Goal: Obtain resource: Download file/media

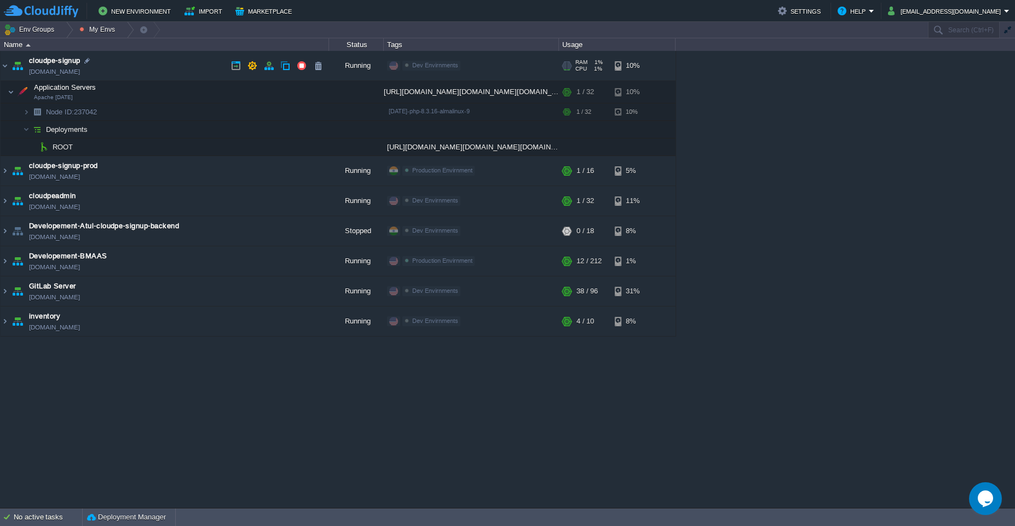
click at [177, 67] on td "cloudpe-signup [DOMAIN_NAME]" at bounding box center [165, 66] width 329 height 30
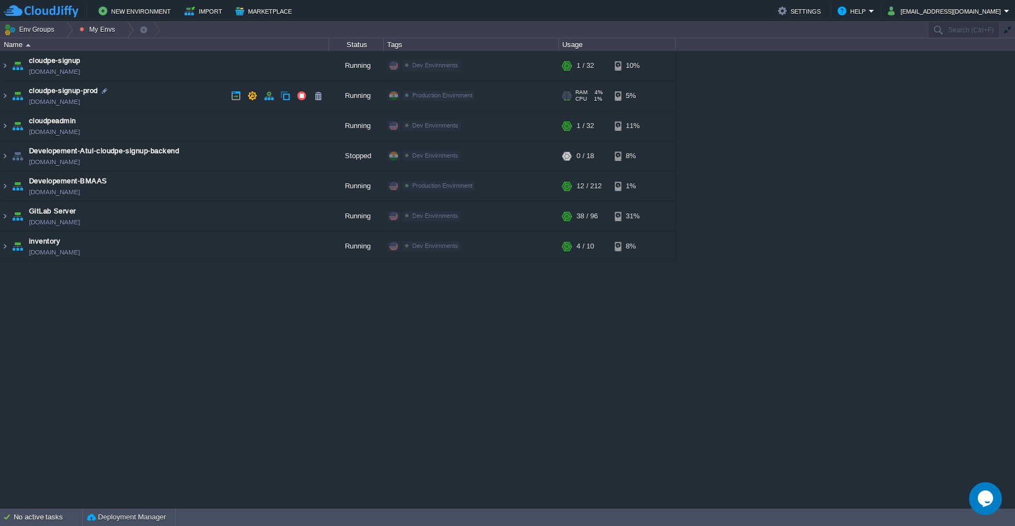
click at [179, 100] on td "cloudpe-signup-prod [DOMAIN_NAME]" at bounding box center [165, 96] width 329 height 30
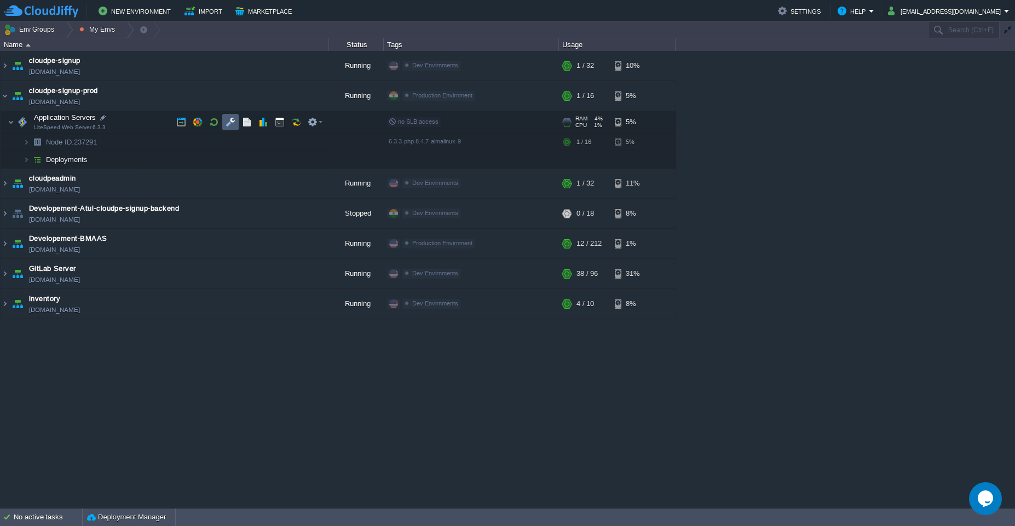
click at [235, 122] on td at bounding box center [230, 122] width 16 height 16
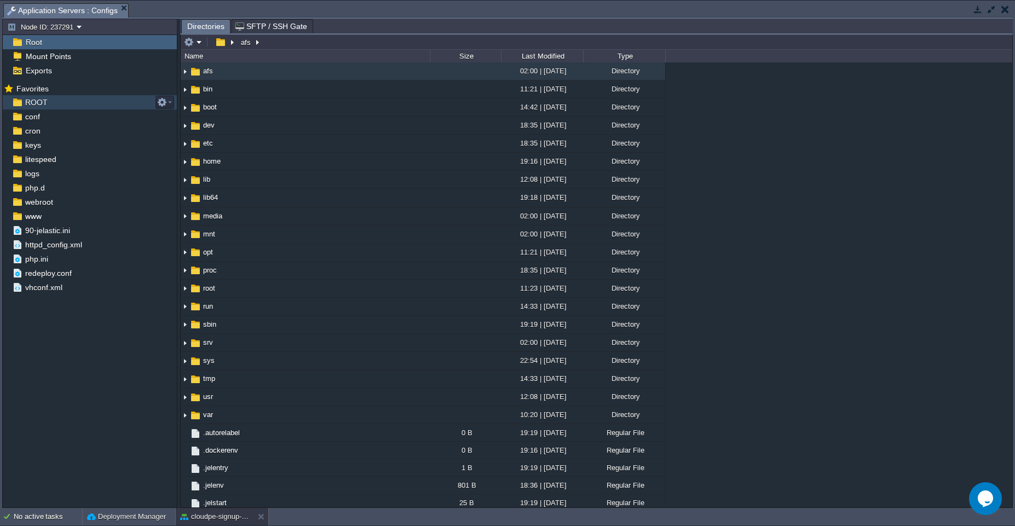
click at [60, 101] on div "ROOT" at bounding box center [90, 102] width 174 height 14
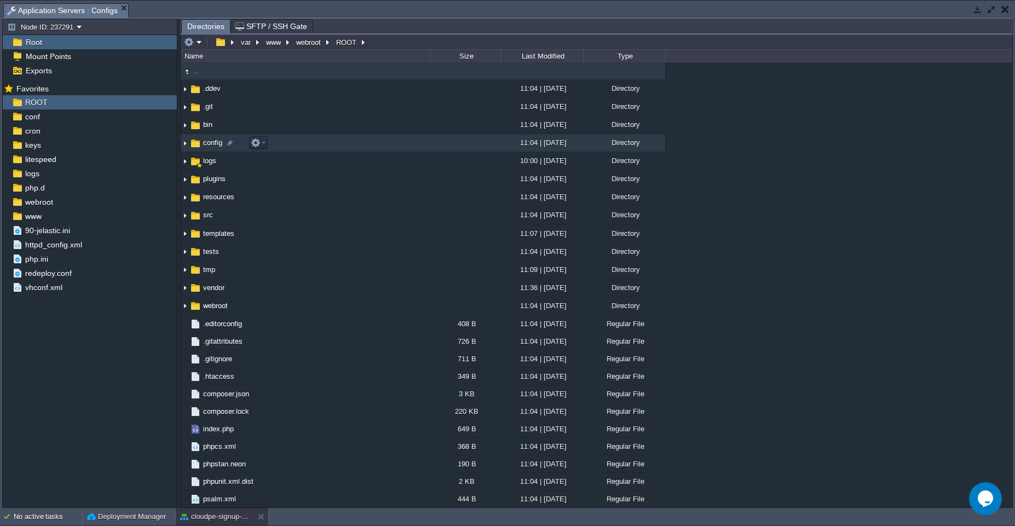
click at [376, 142] on td "config" at bounding box center [305, 143] width 249 height 18
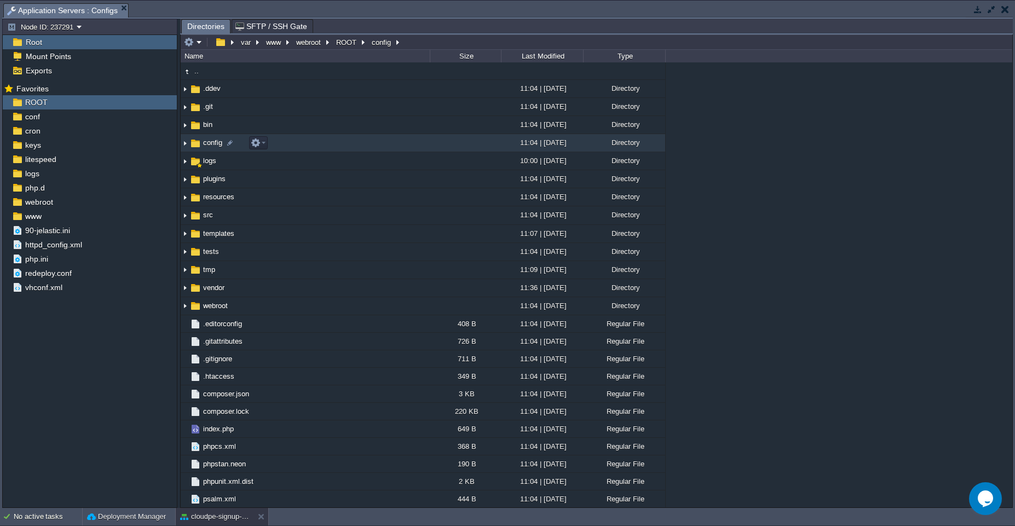
click at [376, 142] on td "config" at bounding box center [305, 143] width 249 height 18
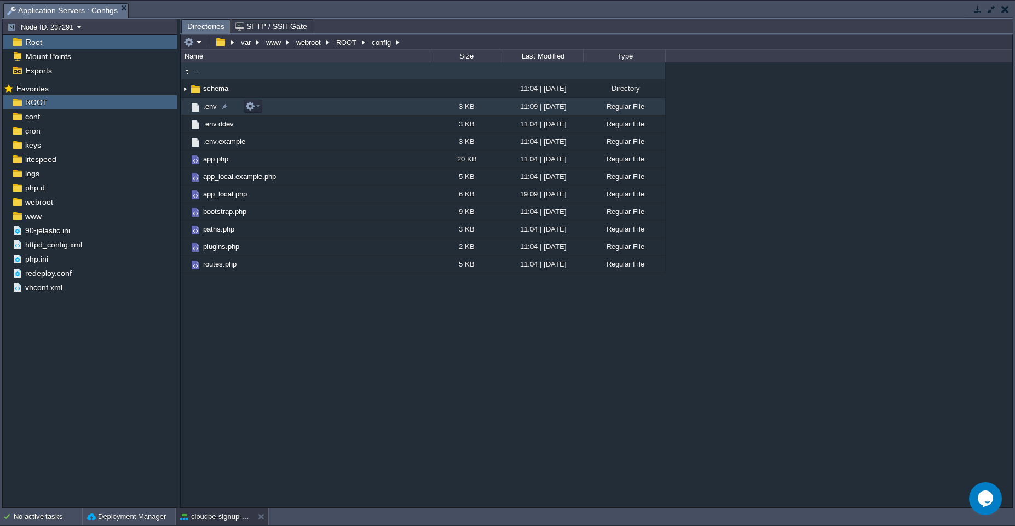
click at [370, 113] on td ".env" at bounding box center [305, 107] width 249 height 18
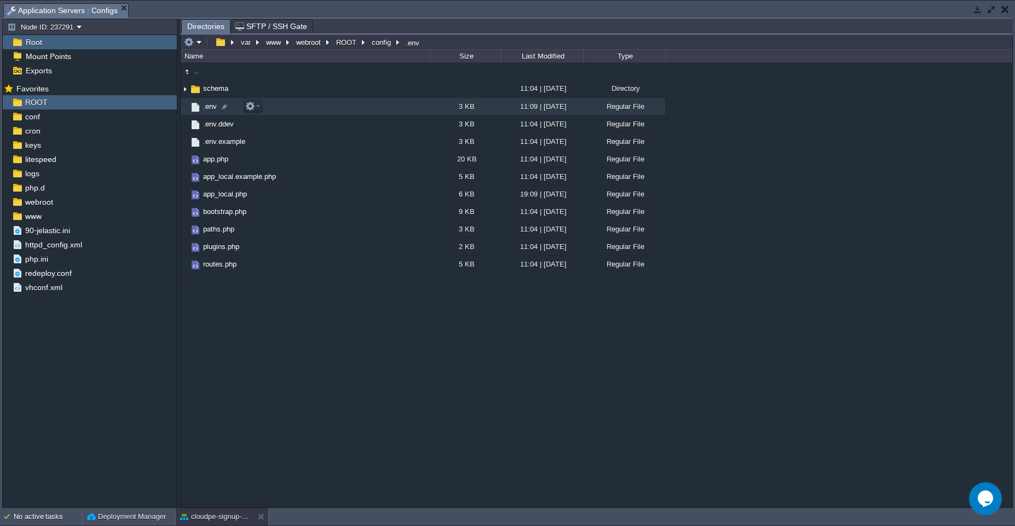
click at [370, 113] on td ".env" at bounding box center [305, 107] width 249 height 18
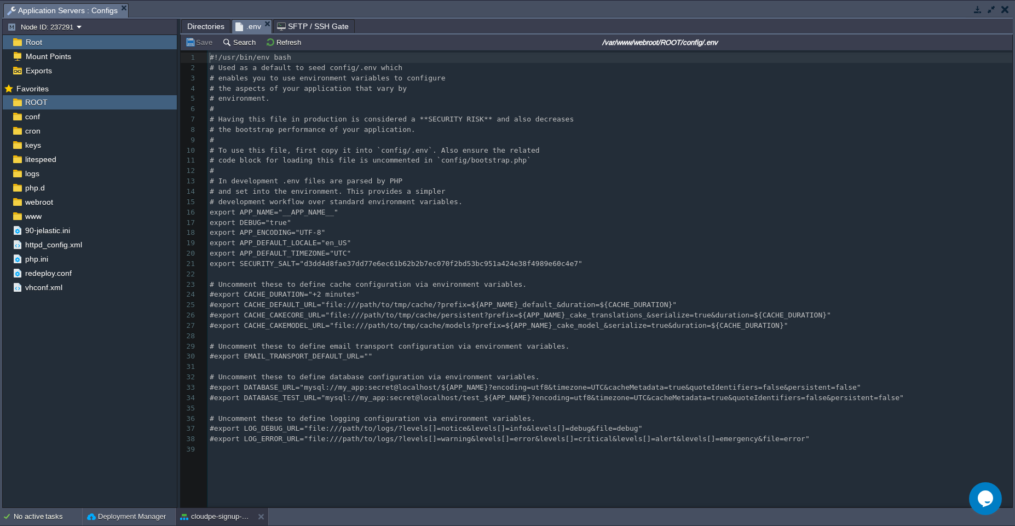
scroll to position [4, 0]
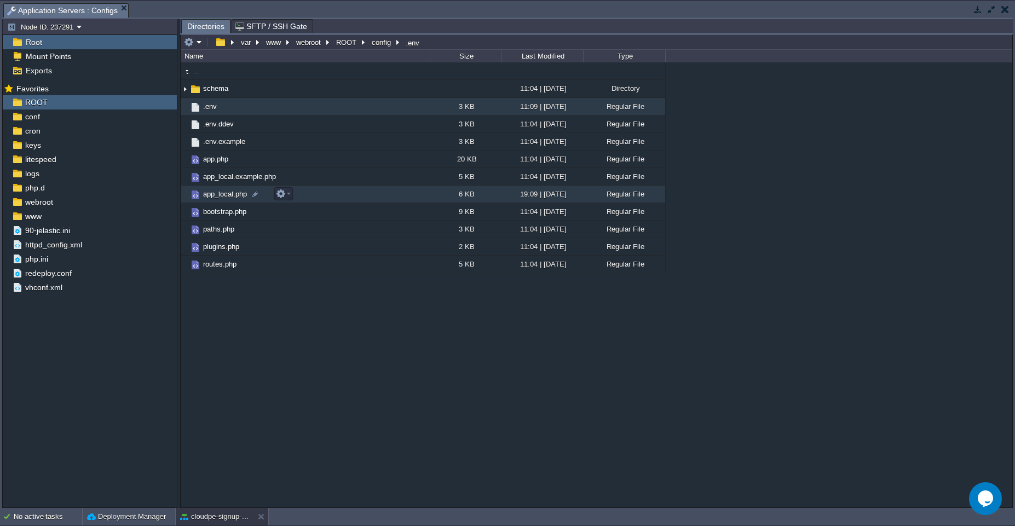
click at [339, 193] on td "app_local.php" at bounding box center [305, 195] width 249 height 18
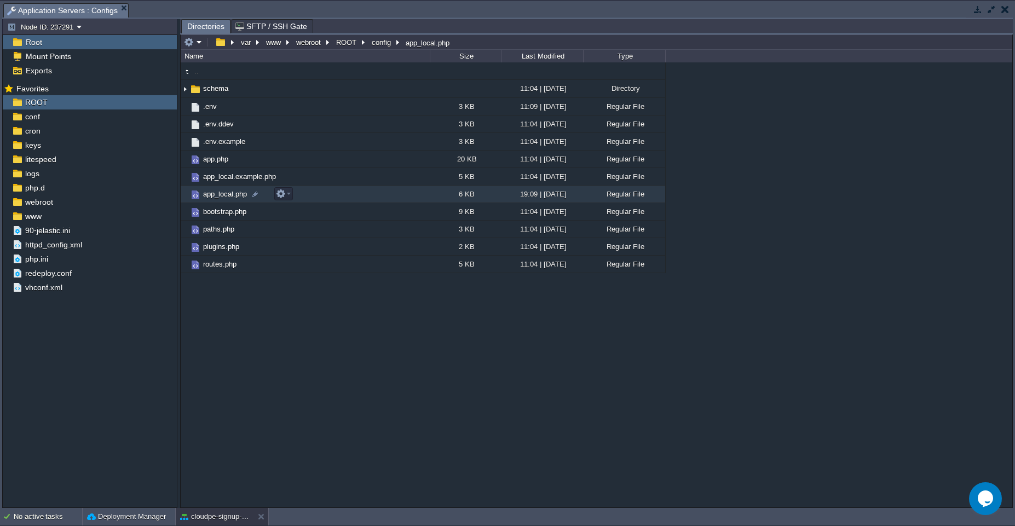
click at [339, 193] on td "app_local.php" at bounding box center [305, 195] width 249 height 18
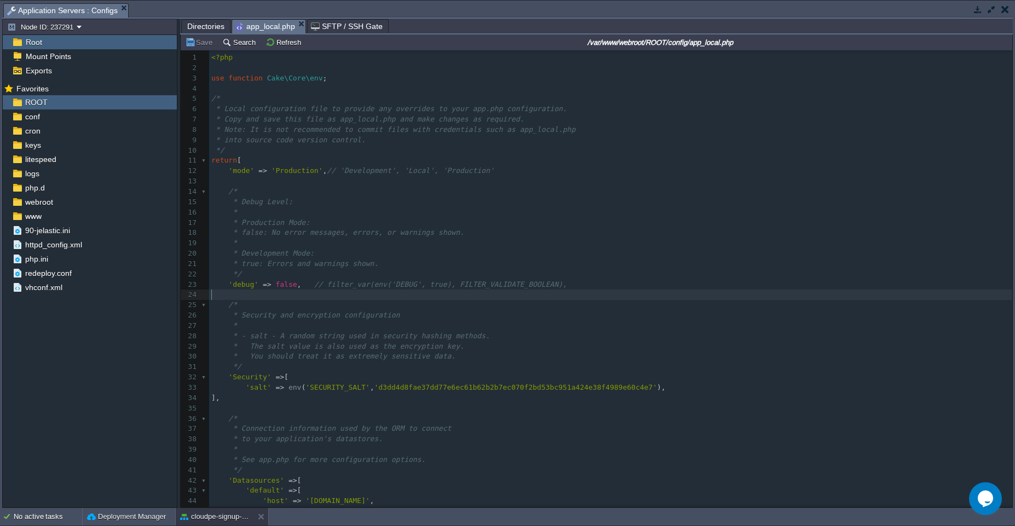
click at [595, 291] on pre "​" at bounding box center [610, 295] width 803 height 10
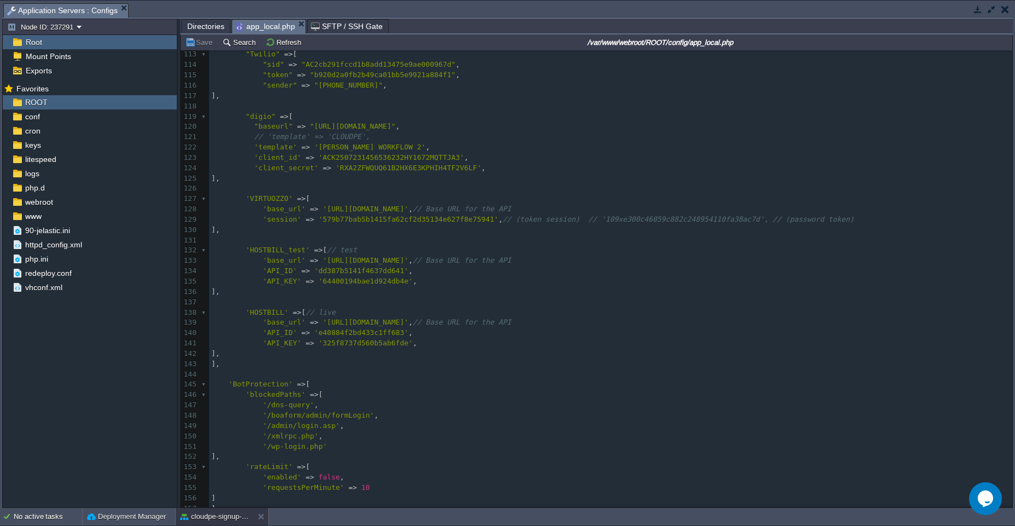
scroll to position [1160, 0]
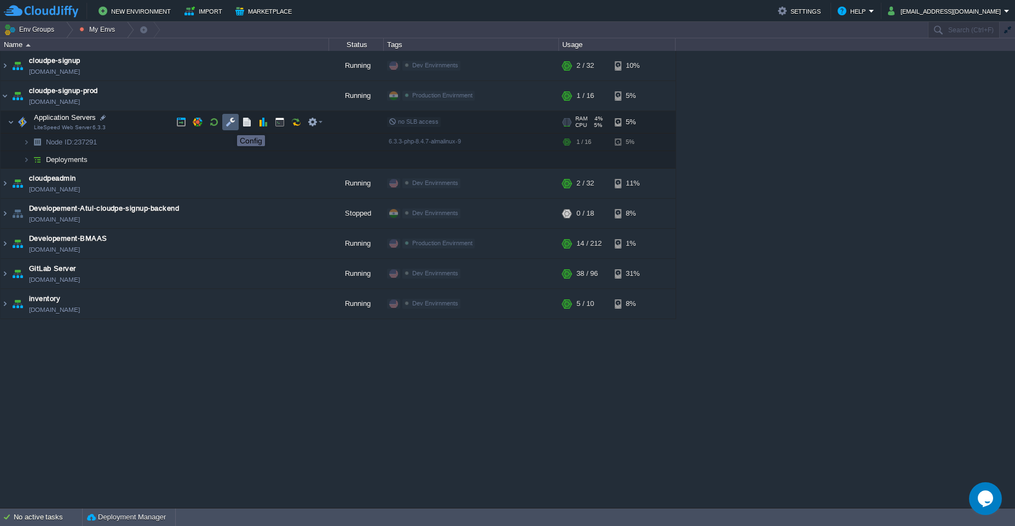
click at [229, 125] on button "button" at bounding box center [231, 122] width 10 height 10
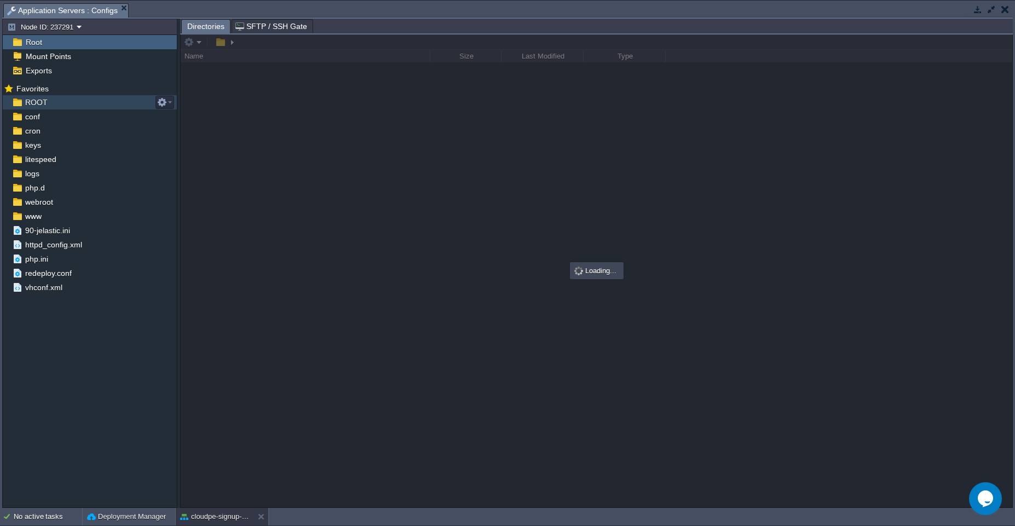
click at [62, 105] on div "ROOT" at bounding box center [90, 102] width 174 height 14
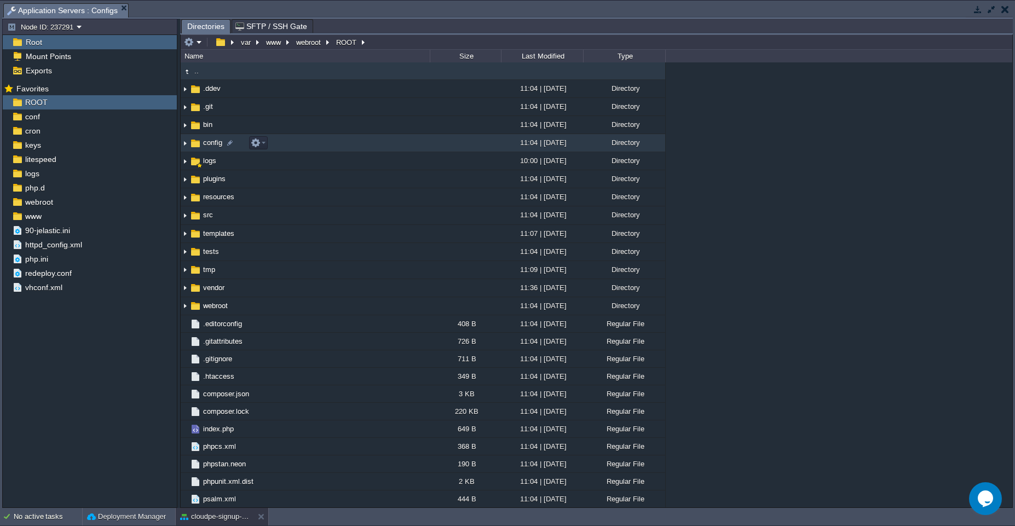
click at [318, 144] on td "config" at bounding box center [305, 143] width 249 height 18
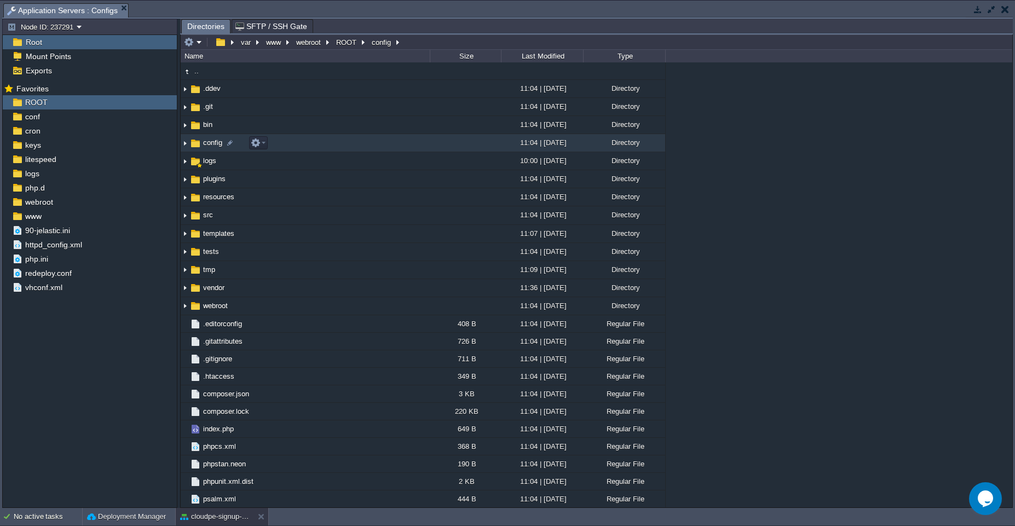
click at [318, 144] on td "config" at bounding box center [305, 143] width 249 height 18
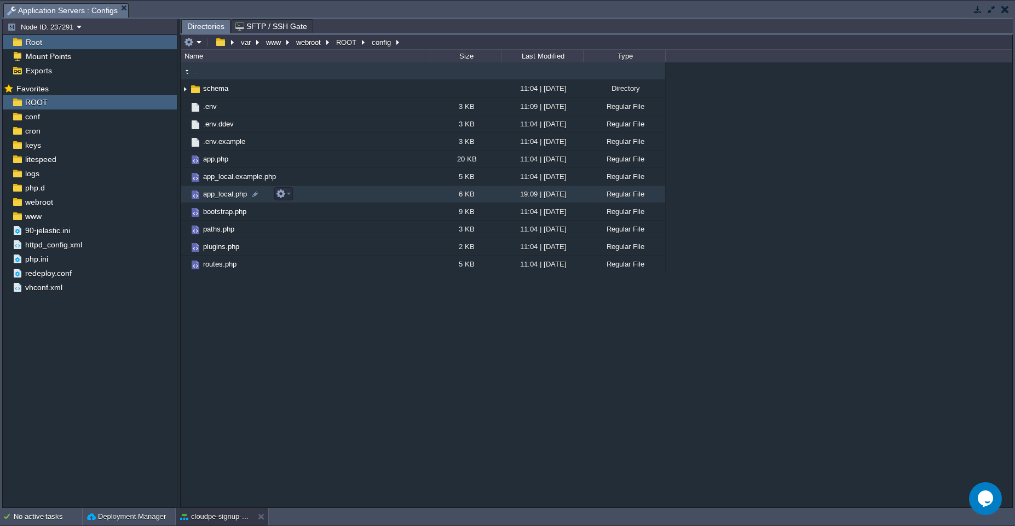
click at [366, 191] on td "app_local.php" at bounding box center [305, 195] width 249 height 18
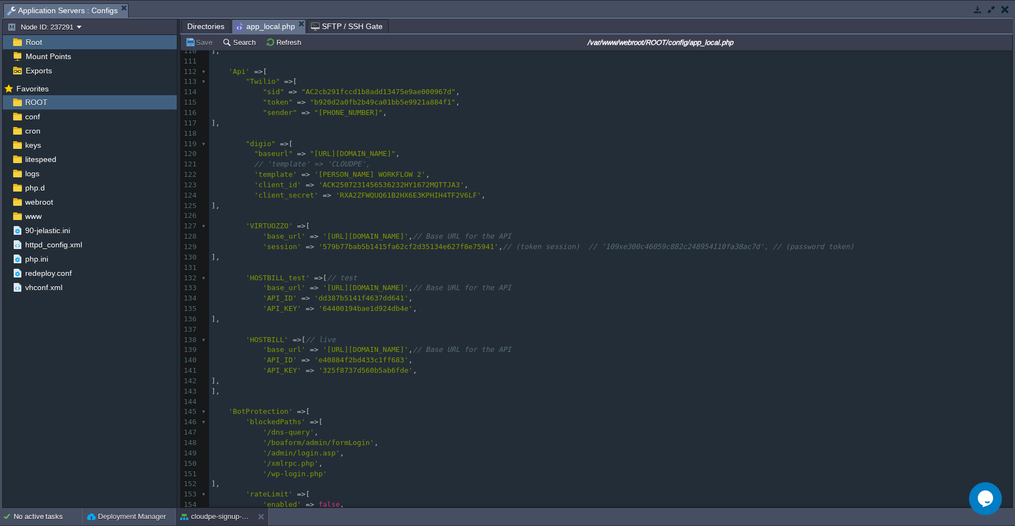
scroll to position [1131, 0]
click at [459, 156] on pre ""baseurl" => "[URL][DOMAIN_NAME]" ," at bounding box center [610, 155] width 803 height 10
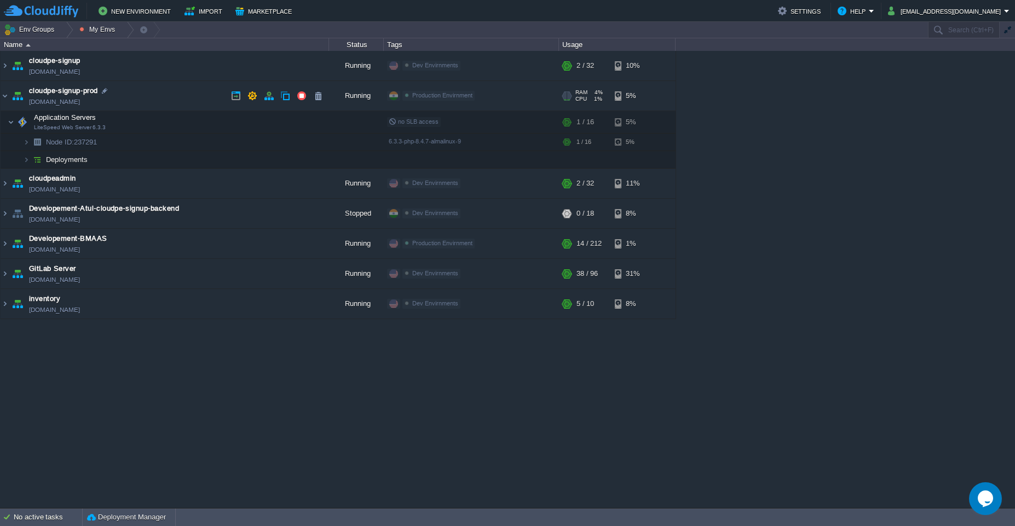
click at [157, 95] on td "cloudpe-signup-prod [DOMAIN_NAME]" at bounding box center [165, 96] width 329 height 30
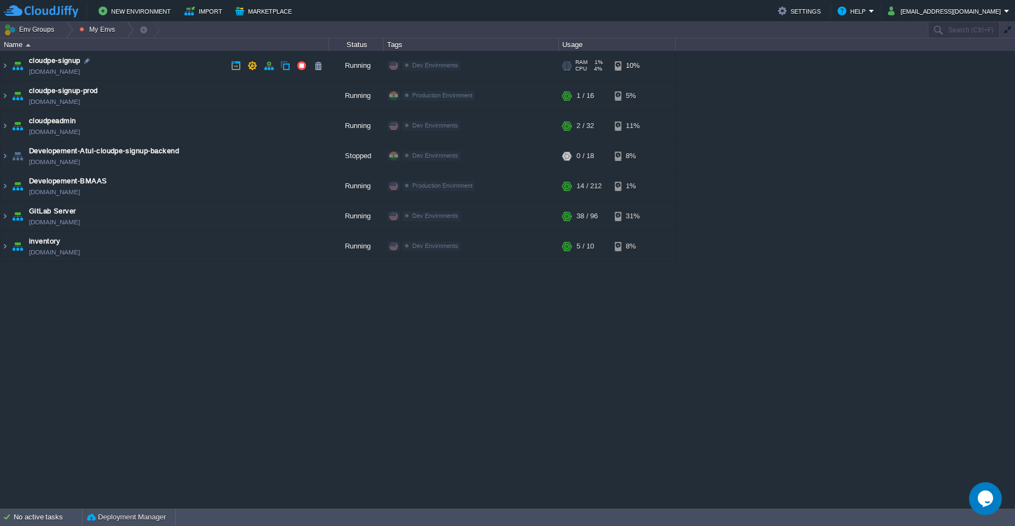
click at [157, 68] on td "cloudpe-signup [DOMAIN_NAME]" at bounding box center [165, 66] width 329 height 30
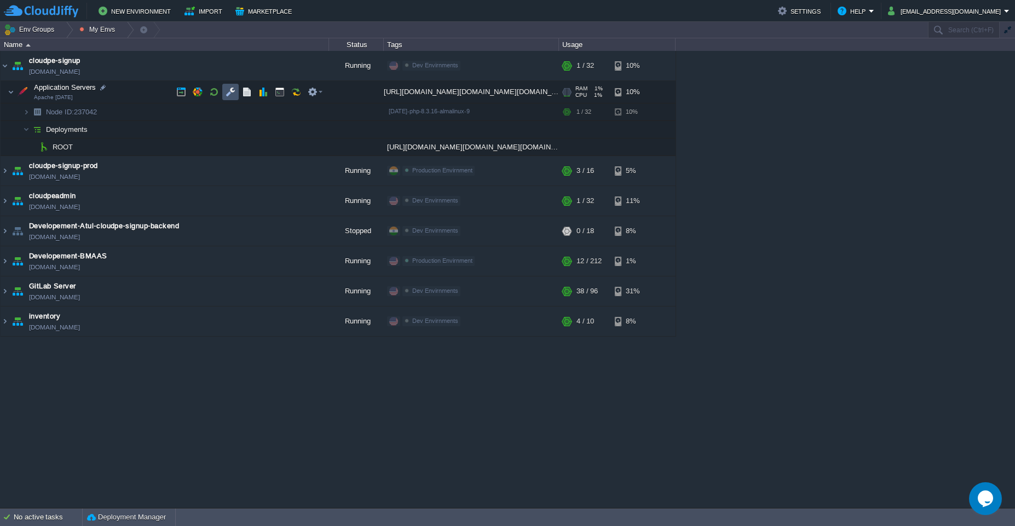
click at [226, 95] on button "button" at bounding box center [231, 92] width 10 height 10
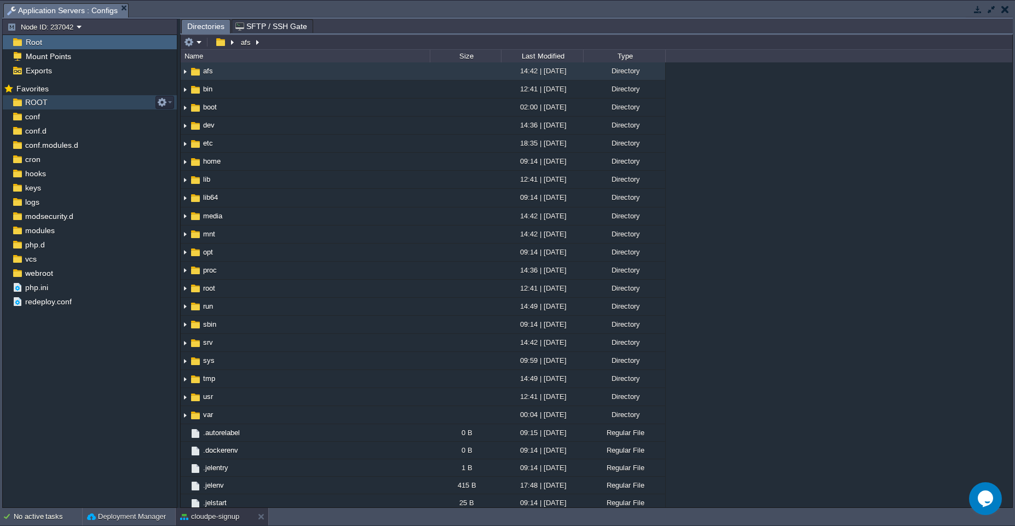
click at [83, 98] on div "ROOT" at bounding box center [90, 102] width 174 height 14
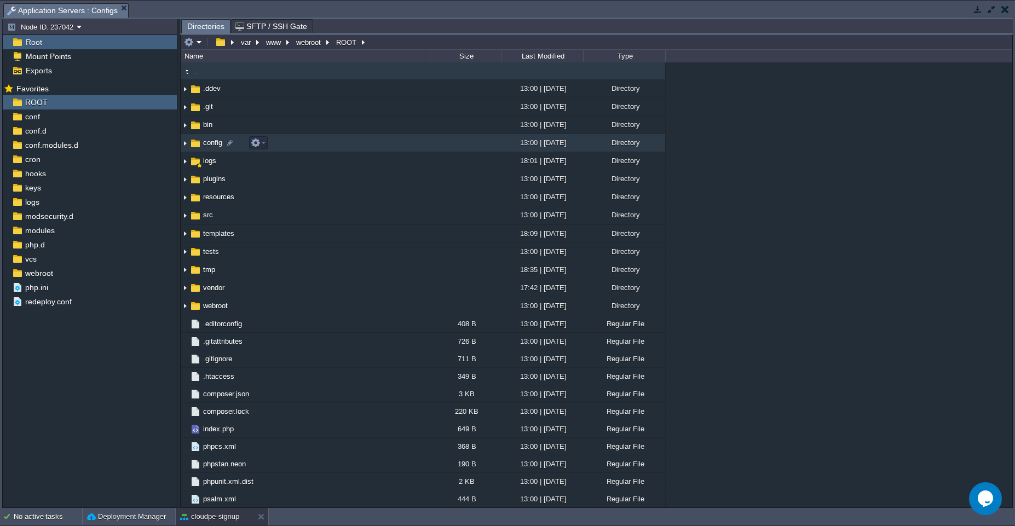
click at [381, 148] on td "config" at bounding box center [305, 143] width 249 height 18
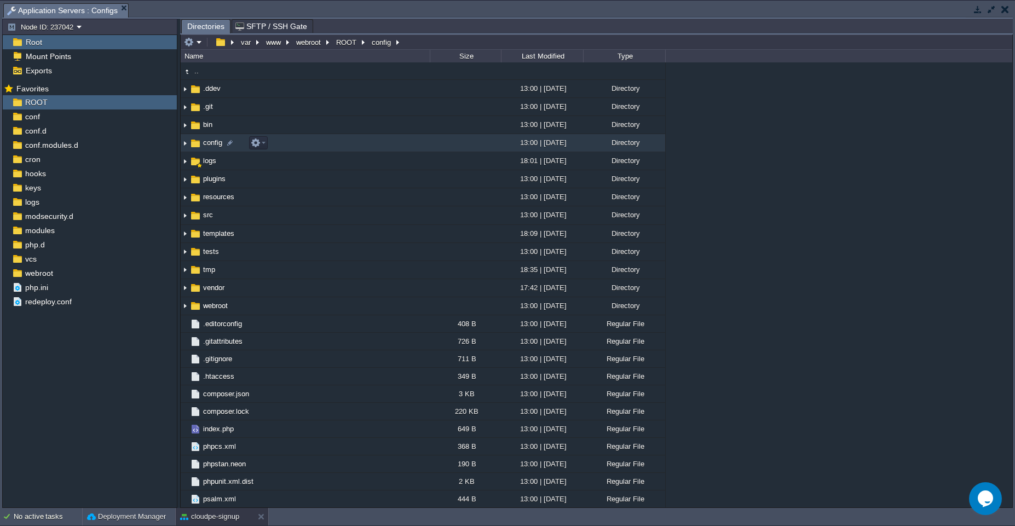
click at [381, 148] on td "config" at bounding box center [305, 143] width 249 height 18
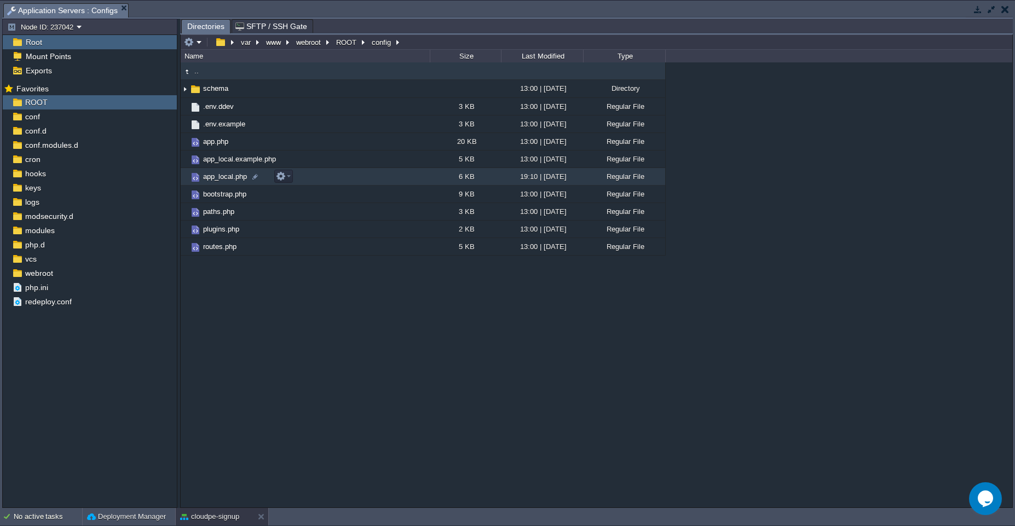
click at [387, 181] on td "app_local.php" at bounding box center [305, 177] width 249 height 18
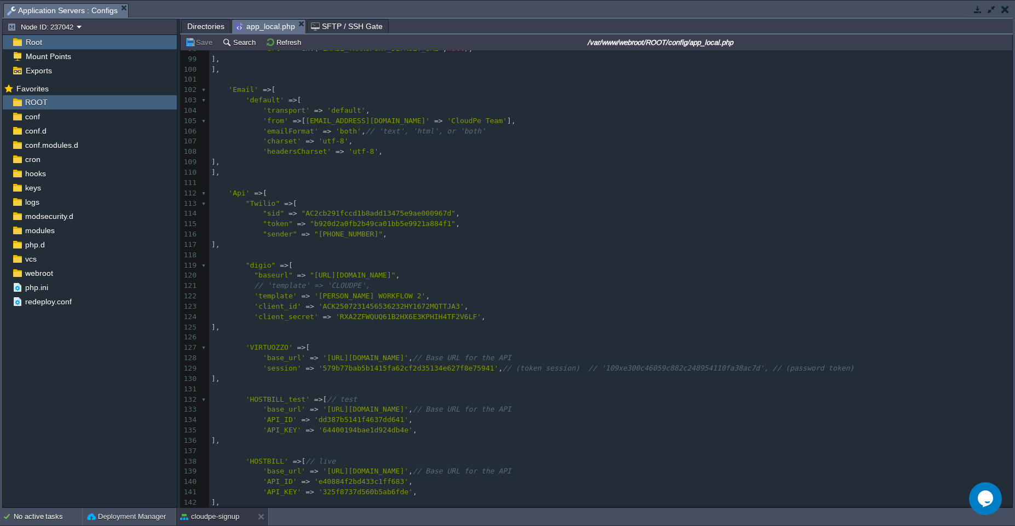
scroll to position [1014, 0]
click at [430, 272] on pre ""baseurl" => "[URL][DOMAIN_NAME]" ," at bounding box center [610, 271] width 803 height 10
click at [354, 273] on div "xxxxxxxxxx <?php 85 * Host and credential configuration in case you are using S…" at bounding box center [610, 261] width 803 height 712
type textarea "api"
paste textarea
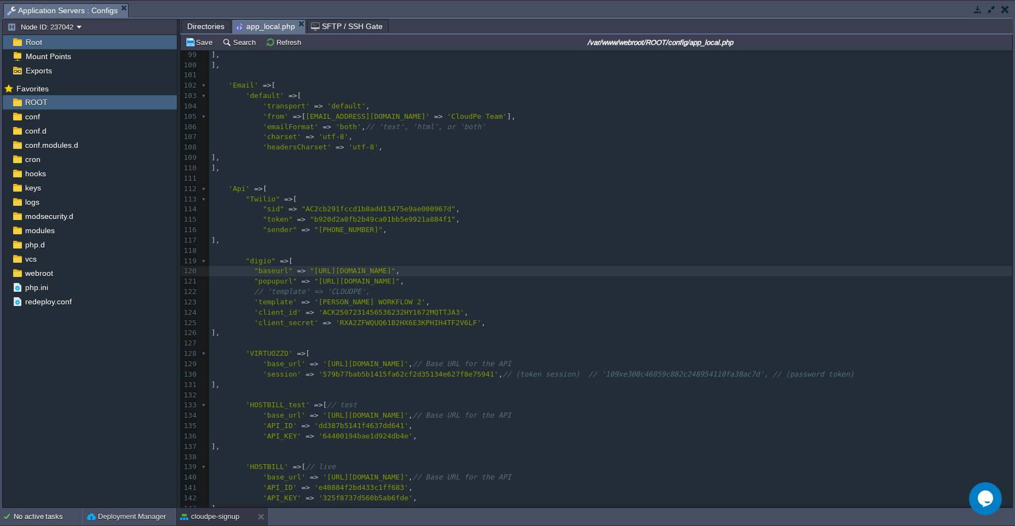
scroll to position [4, 4]
type textarea ":"
type textarea "444"
paste textarea
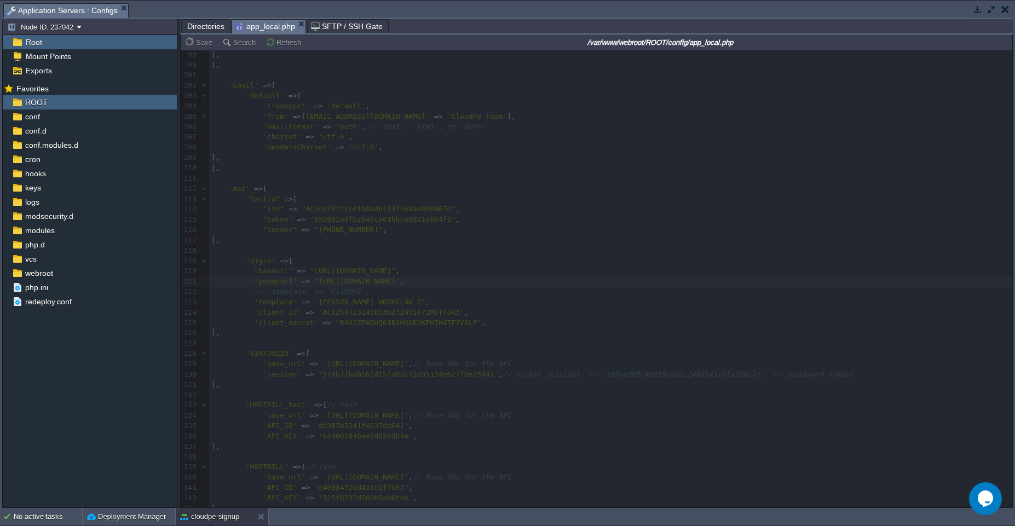
type textarea "app"
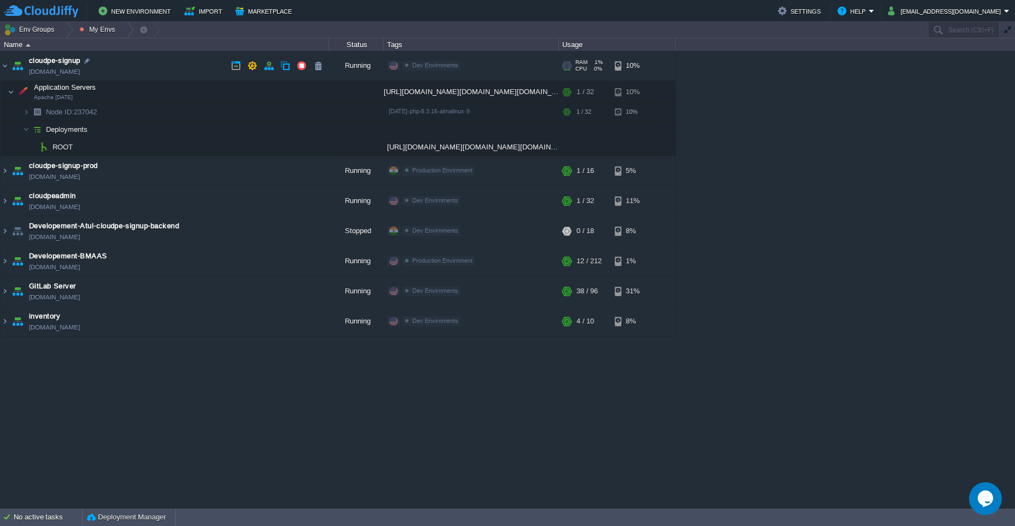
click at [158, 61] on td "cloudpe-signup [DOMAIN_NAME]" at bounding box center [165, 66] width 329 height 30
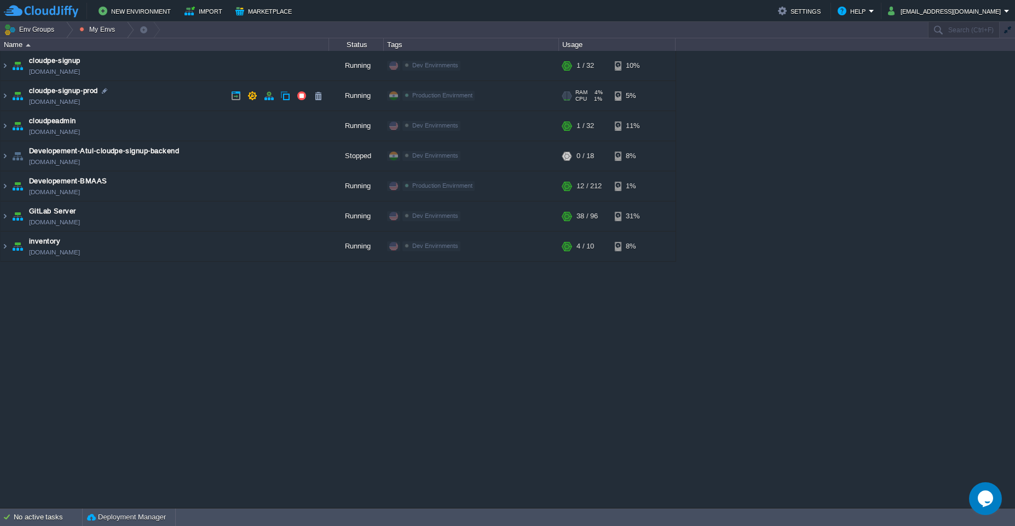
click at [165, 90] on td "cloudpe-signup-prod [DOMAIN_NAME]" at bounding box center [165, 96] width 329 height 30
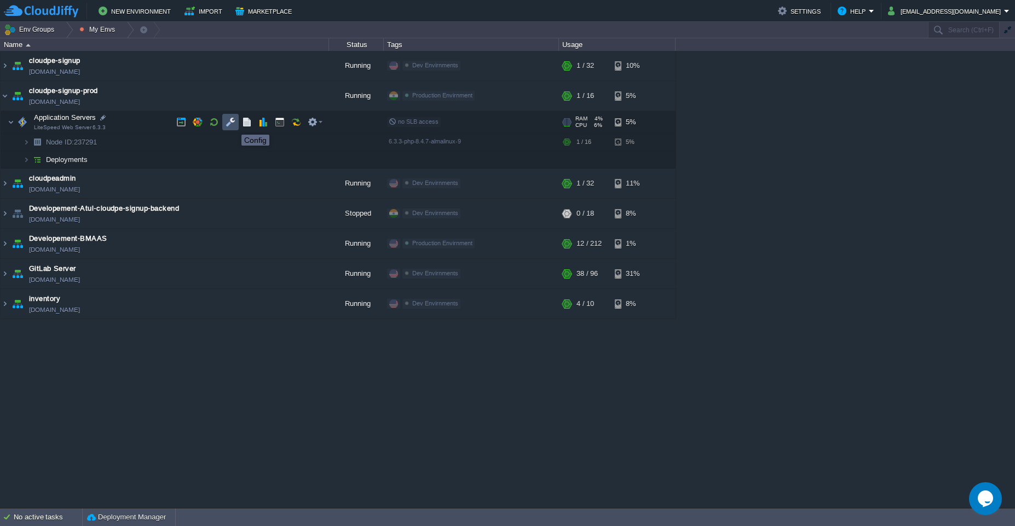
click at [233, 125] on button "button" at bounding box center [231, 122] width 10 height 10
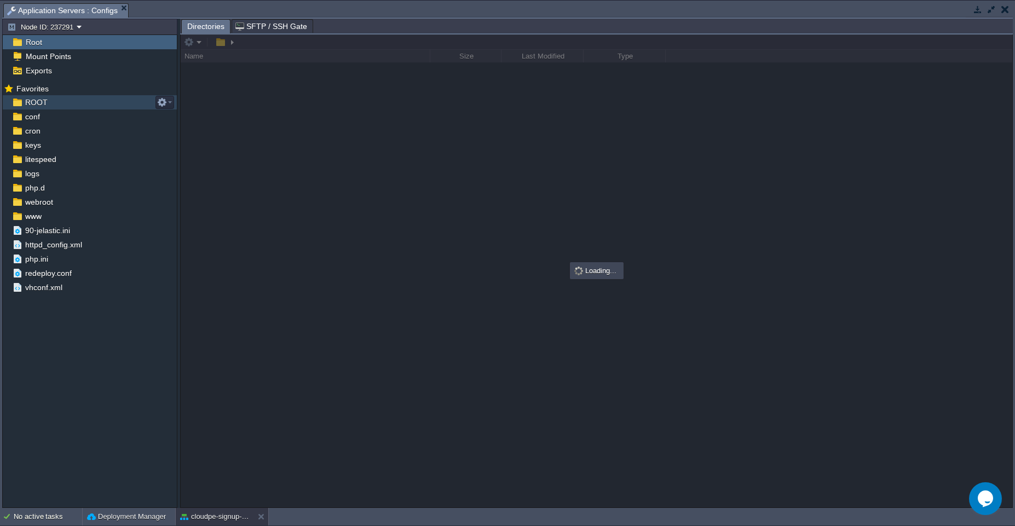
click at [50, 102] on div "ROOT" at bounding box center [90, 102] width 174 height 14
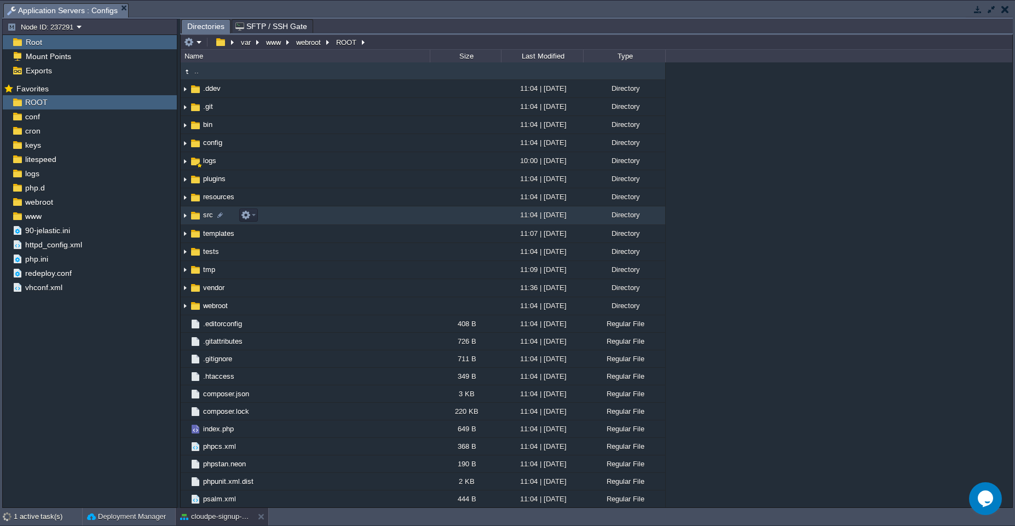
click at [382, 215] on td "src" at bounding box center [305, 215] width 249 height 18
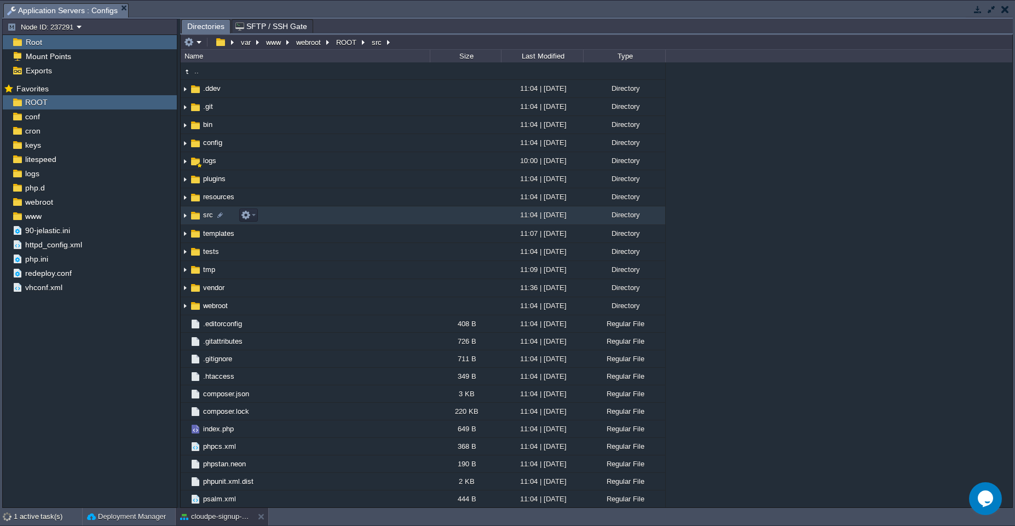
click at [382, 215] on td "src" at bounding box center [305, 215] width 249 height 18
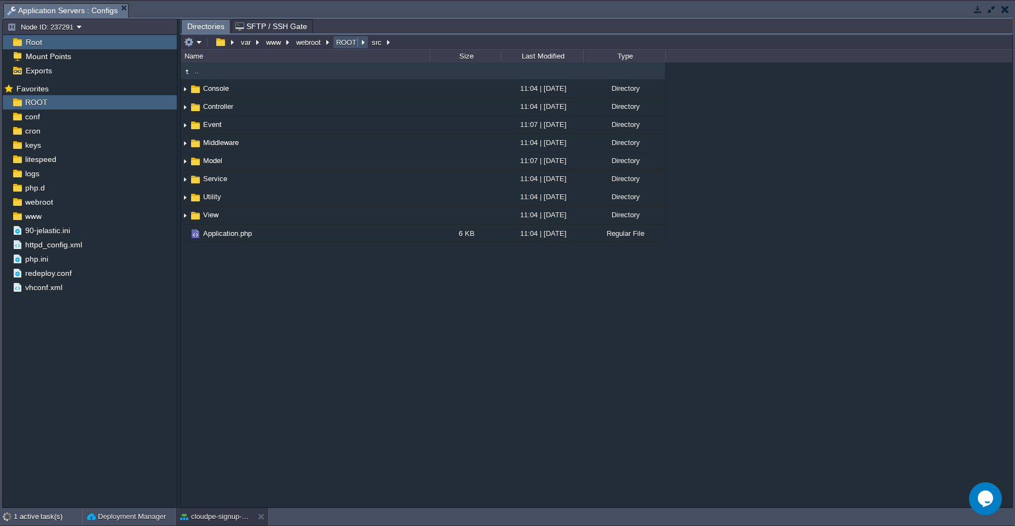
click at [343, 43] on button "ROOT" at bounding box center [347, 42] width 25 height 10
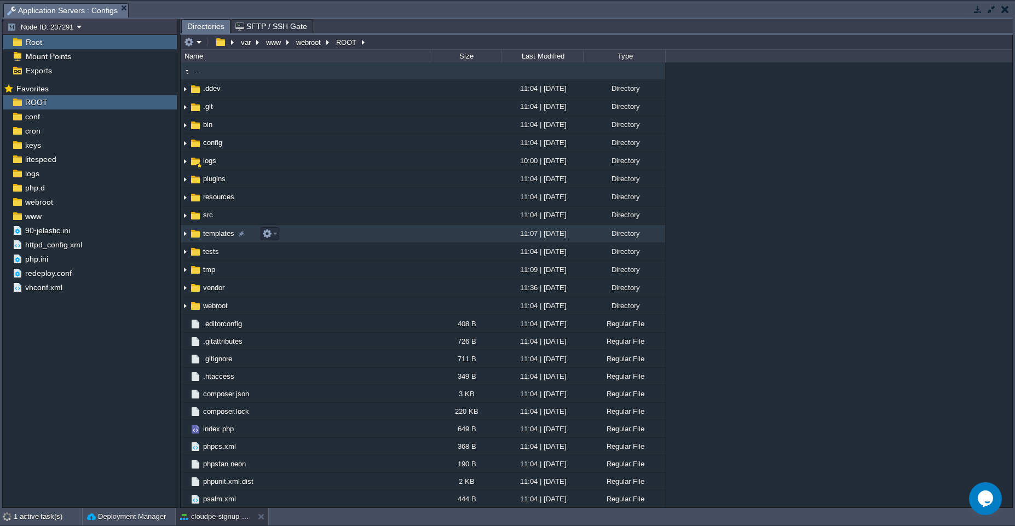
click at [305, 235] on td "templates" at bounding box center [305, 234] width 249 height 18
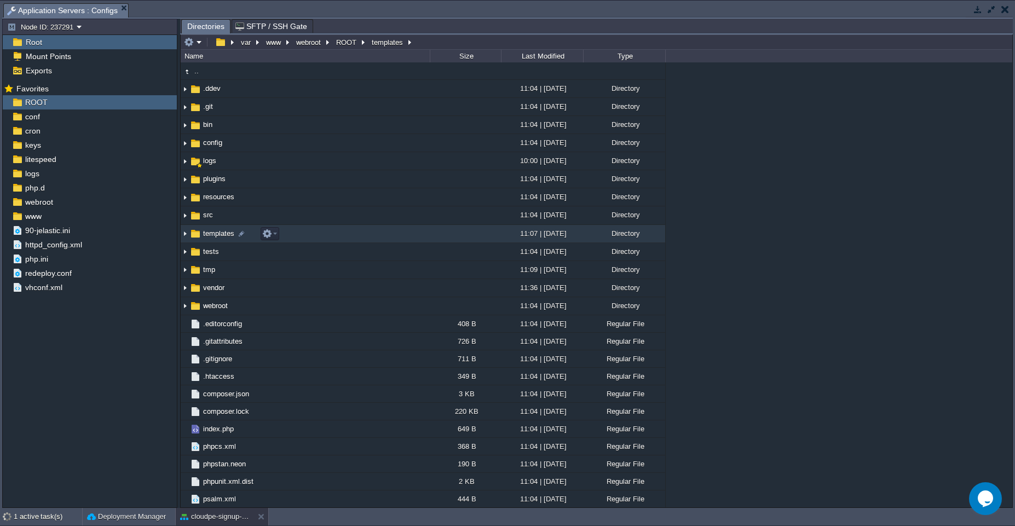
click at [305, 235] on td "templates" at bounding box center [305, 234] width 249 height 18
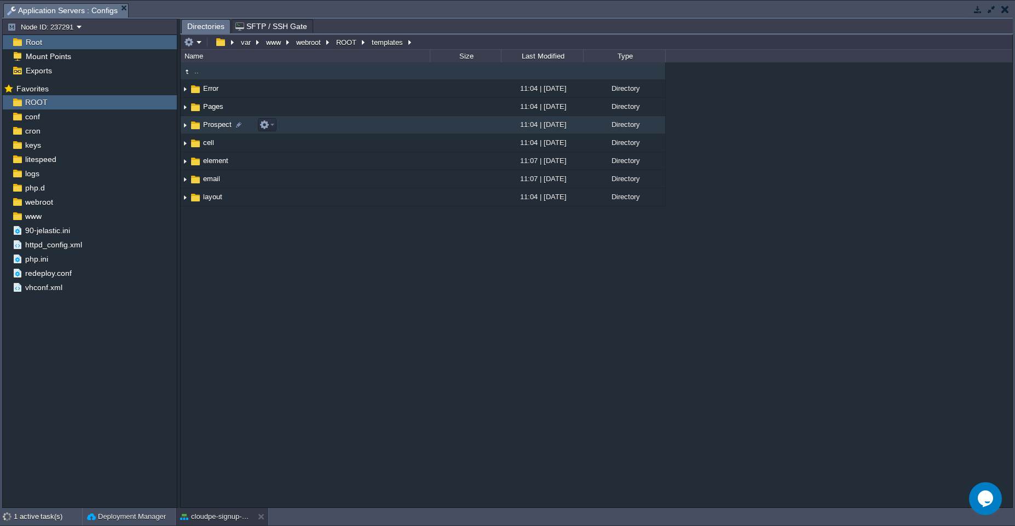
click at [417, 117] on td "Prospect" at bounding box center [305, 125] width 249 height 18
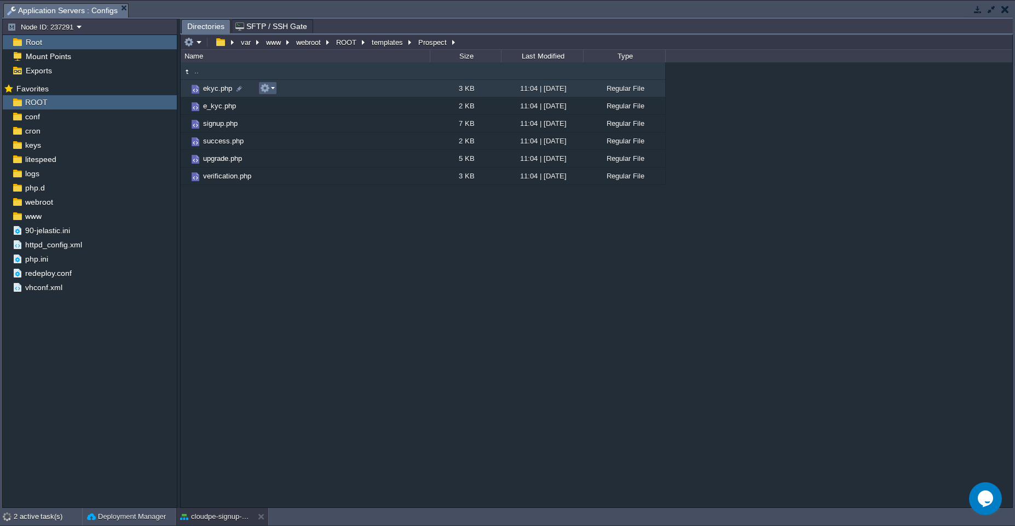
click at [272, 87] on em at bounding box center [267, 88] width 15 height 10
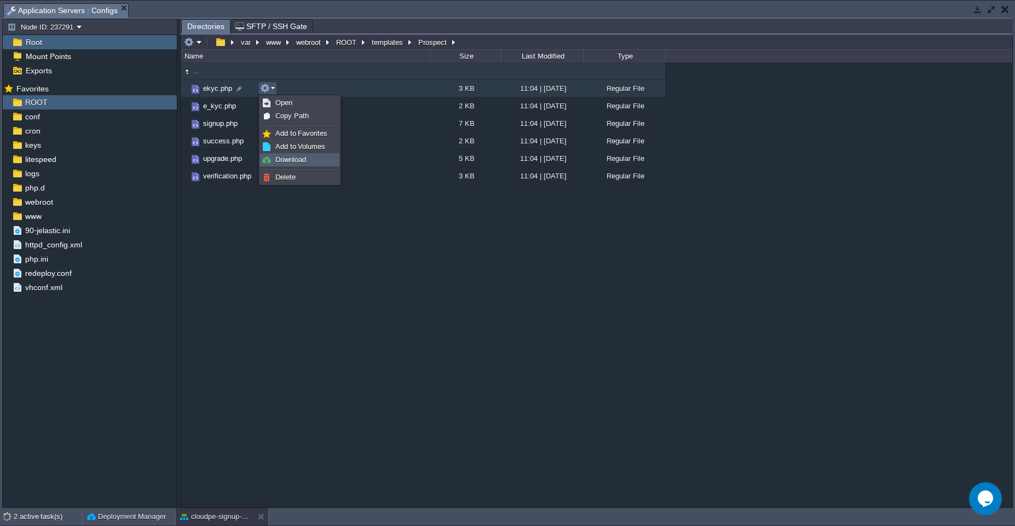
click at [279, 162] on span "Download" at bounding box center [290, 160] width 31 height 8
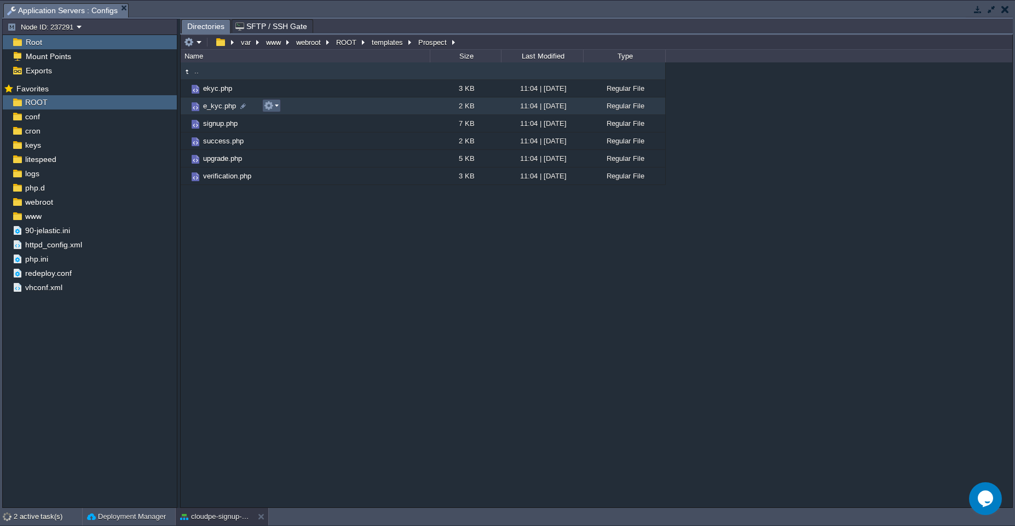
click at [274, 107] on em at bounding box center [271, 106] width 15 height 10
click at [291, 178] on span "Download" at bounding box center [294, 177] width 31 height 8
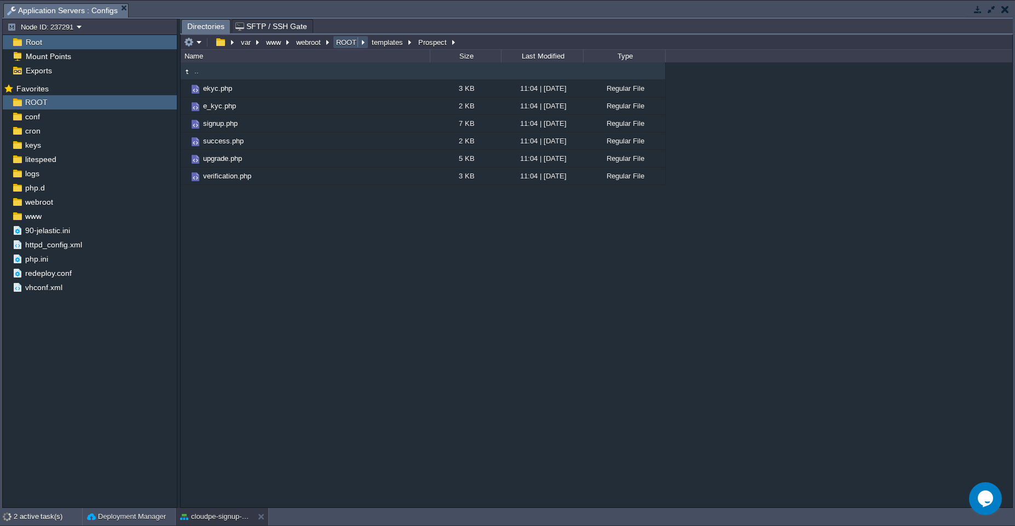
click at [352, 44] on button "ROOT" at bounding box center [347, 42] width 25 height 10
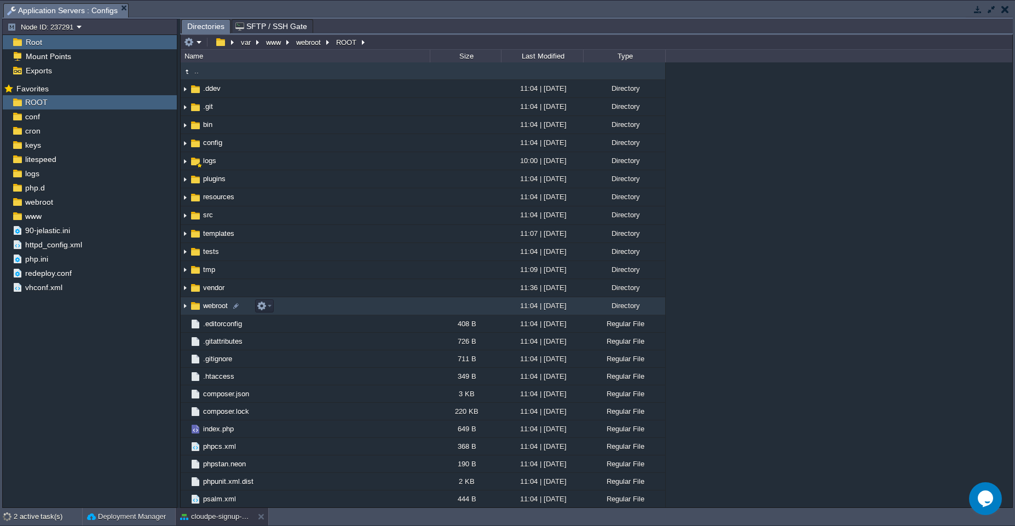
click at [315, 306] on td "webroot" at bounding box center [305, 306] width 249 height 18
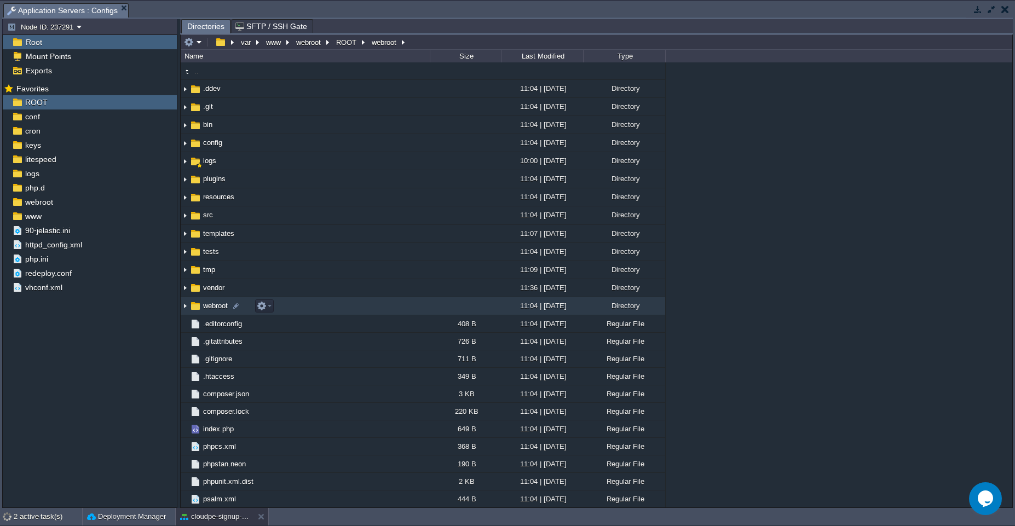
click at [315, 306] on td "webroot" at bounding box center [305, 306] width 249 height 18
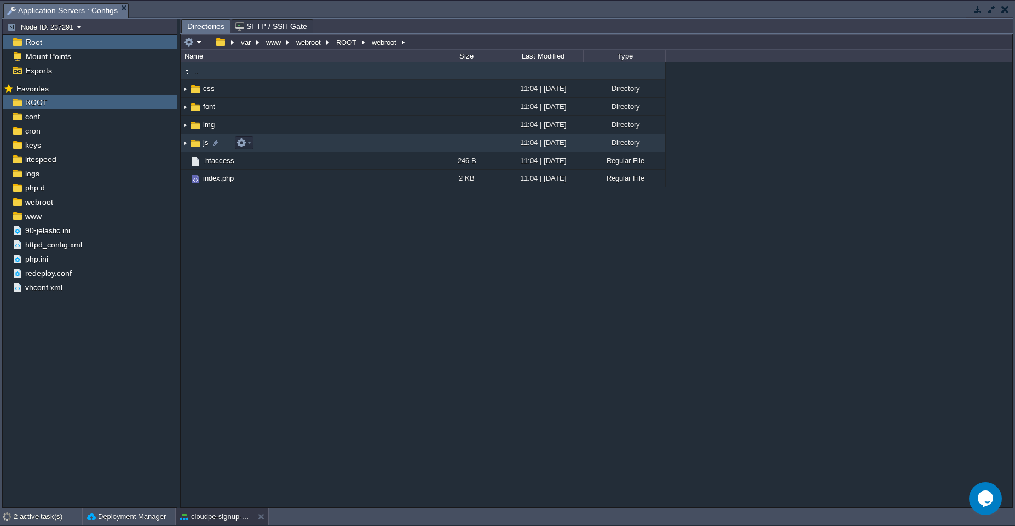
click at [353, 147] on td "js" at bounding box center [305, 143] width 249 height 18
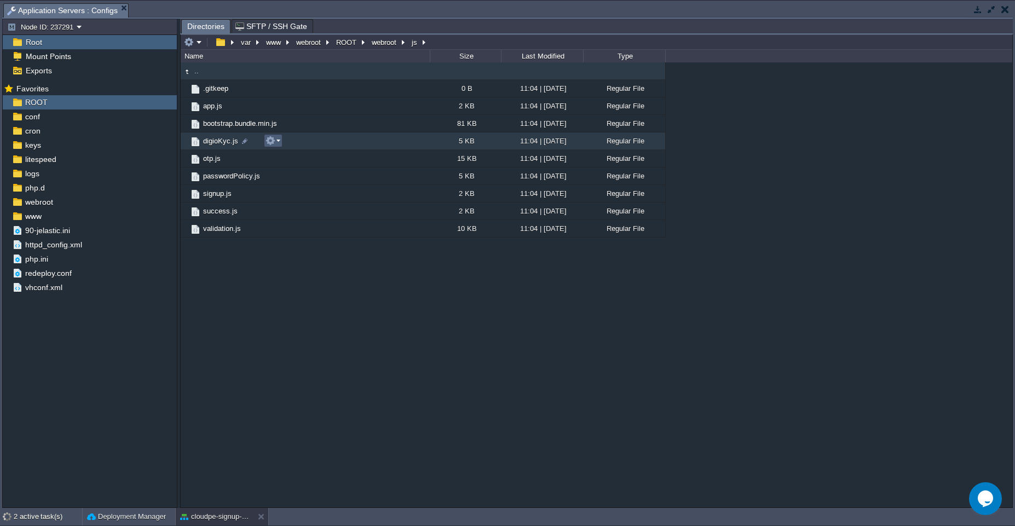
click at [281, 142] on td at bounding box center [273, 140] width 19 height 13
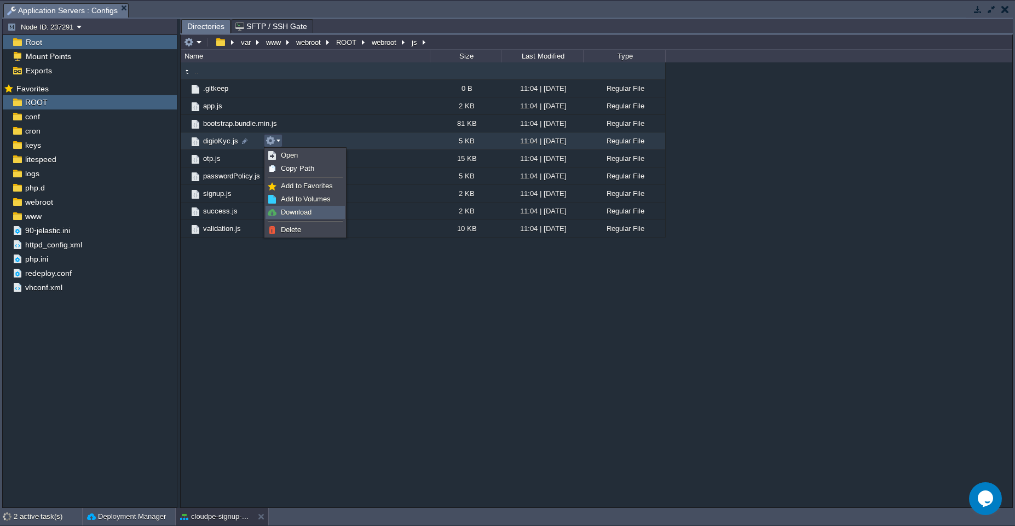
click at [302, 210] on span "Download" at bounding box center [296, 212] width 31 height 8
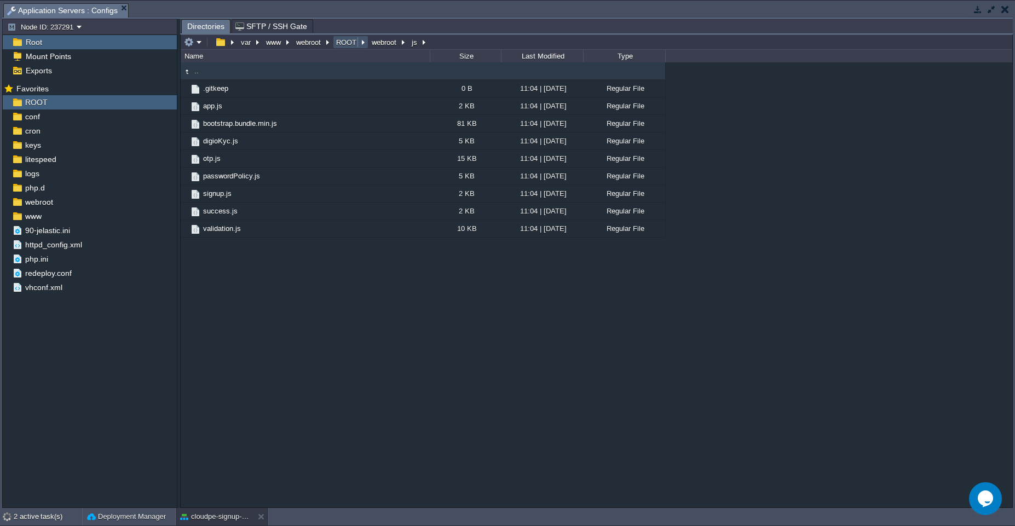
click at [337, 42] on button "ROOT" at bounding box center [347, 42] width 25 height 10
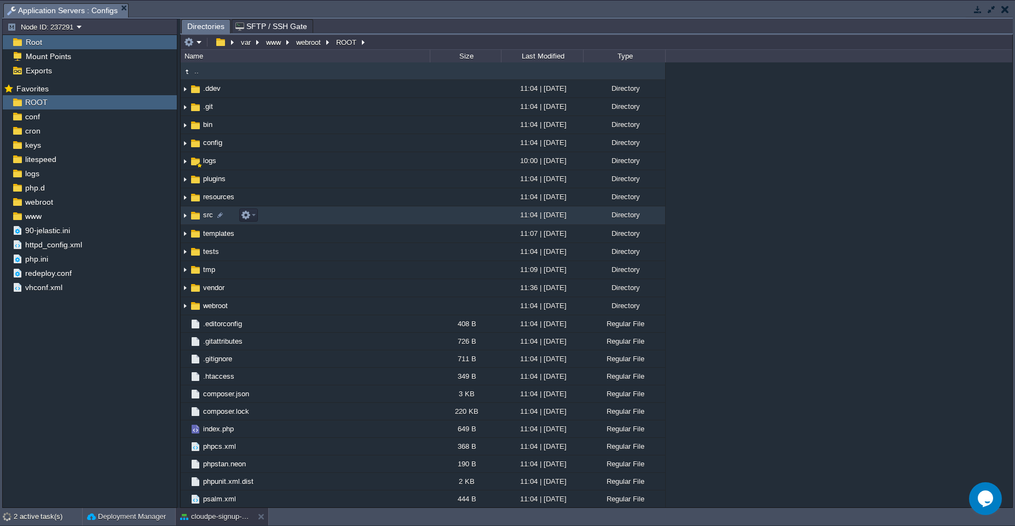
click at [301, 214] on td "src" at bounding box center [305, 215] width 249 height 18
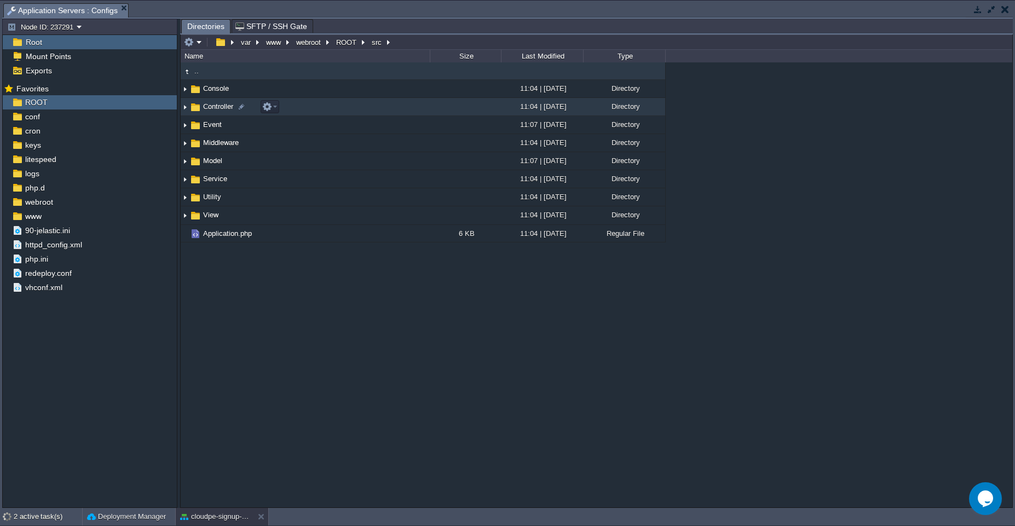
click at [386, 108] on td "Controller" at bounding box center [305, 107] width 249 height 18
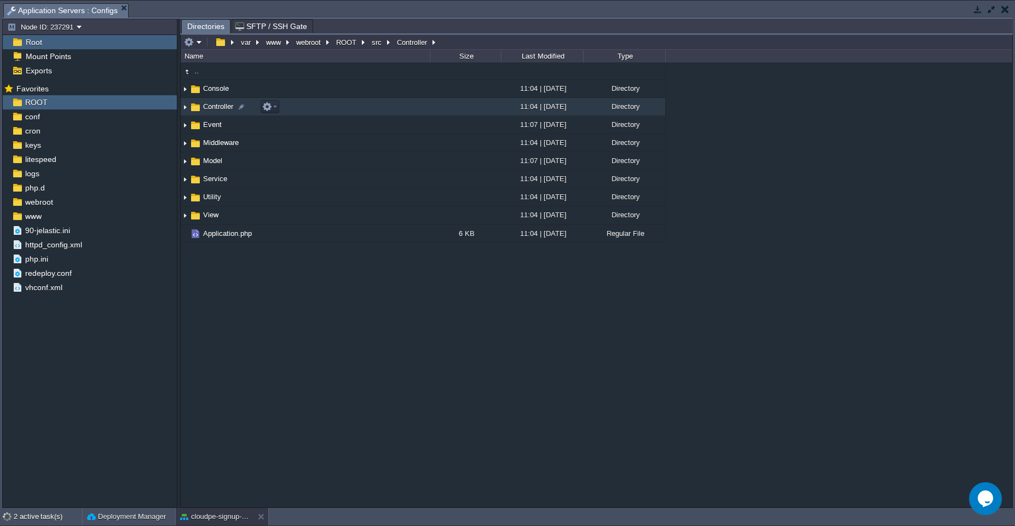
click at [386, 108] on td "Controller" at bounding box center [305, 107] width 249 height 18
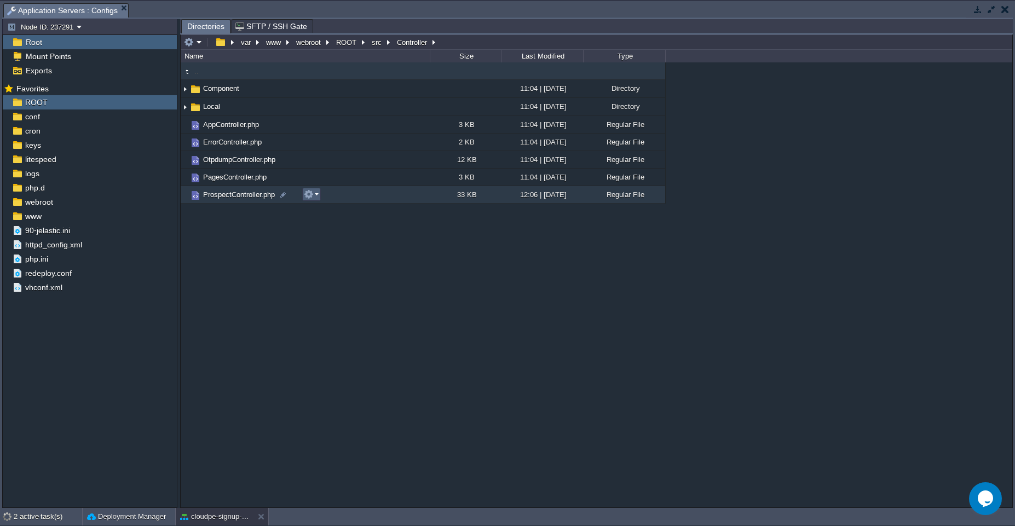
click at [315, 194] on em at bounding box center [311, 194] width 15 height 10
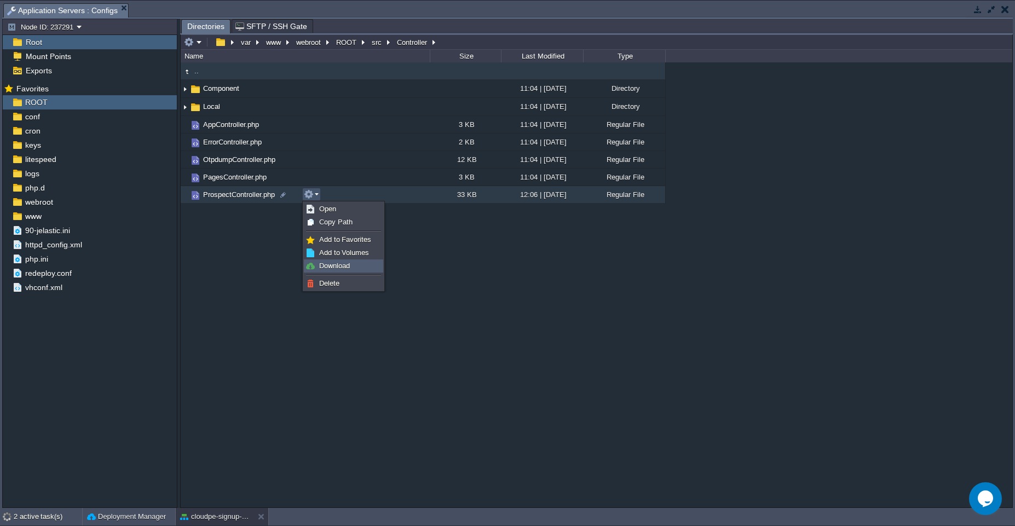
click at [322, 263] on span "Download" at bounding box center [334, 266] width 31 height 8
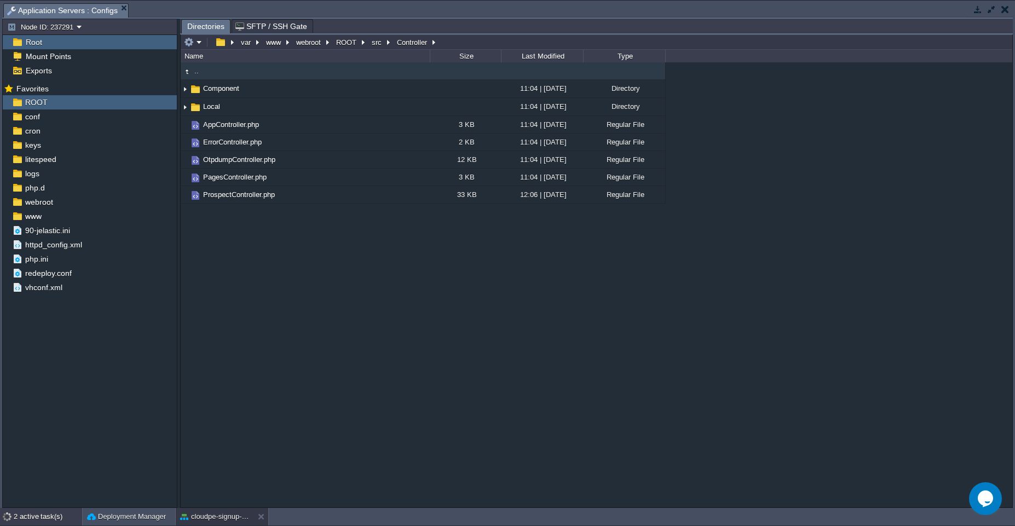
click at [32, 525] on div "2 active task(s)" at bounding box center [48, 517] width 68 height 18
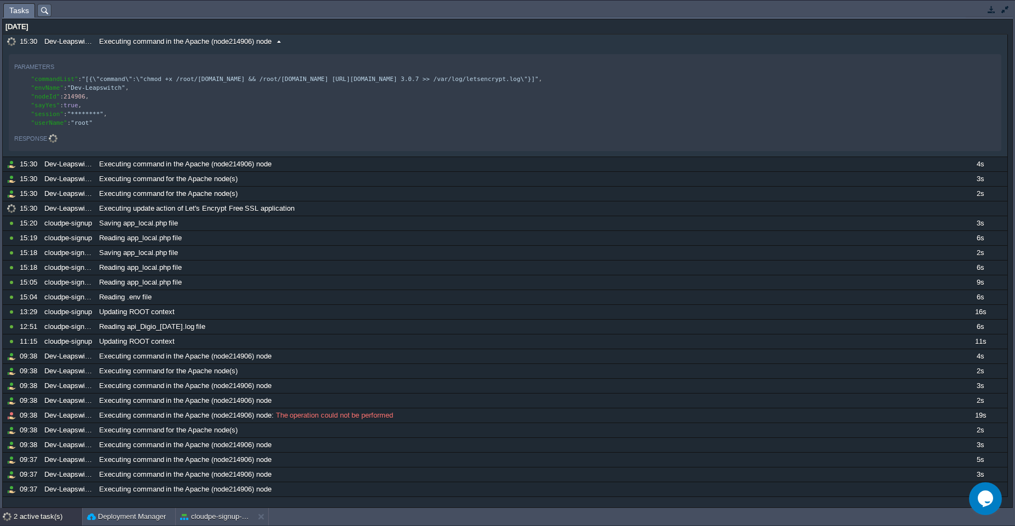
click at [61, 45] on div "Dev-Leapswitch" at bounding box center [69, 42] width 54 height 14
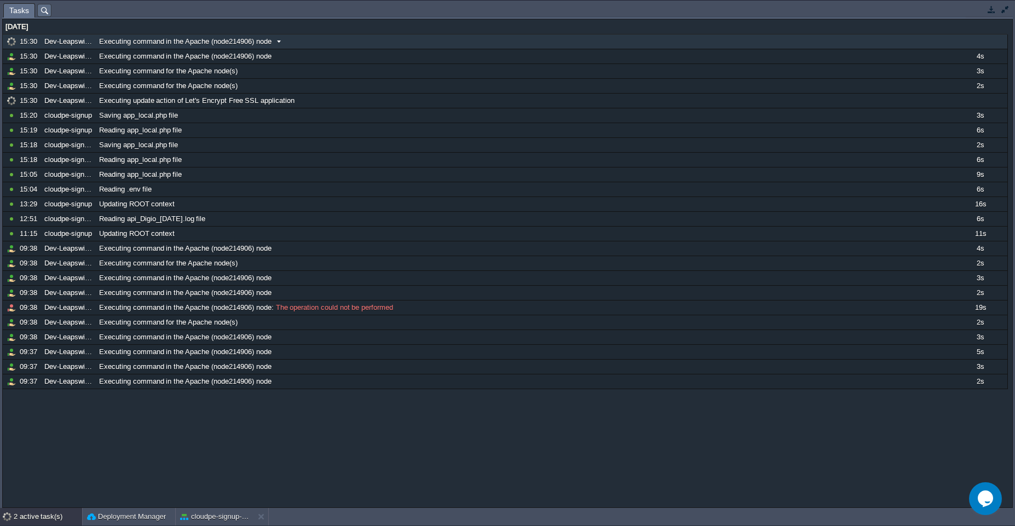
click at [61, 45] on div "Dev-Leapswitch" at bounding box center [69, 42] width 54 height 14
click at [38, 525] on div "2 active task(s)" at bounding box center [48, 517] width 68 height 18
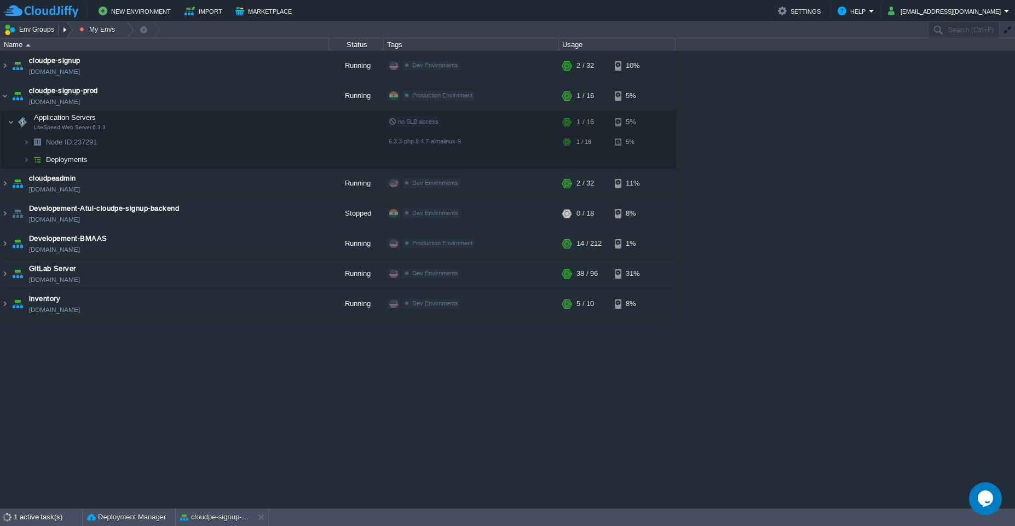
click at [38, 27] on button "Env Groups" at bounding box center [31, 29] width 54 height 15
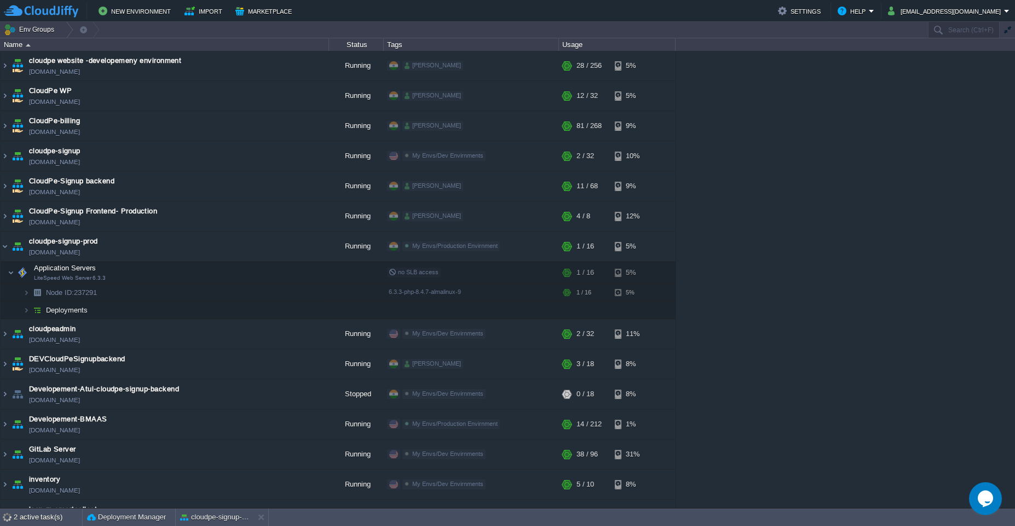
click at [769, 246] on div "cloudpe website -developemeny environment [DOMAIN_NAME] Running [PERSON_NAME] +…" at bounding box center [507, 279] width 1015 height 457
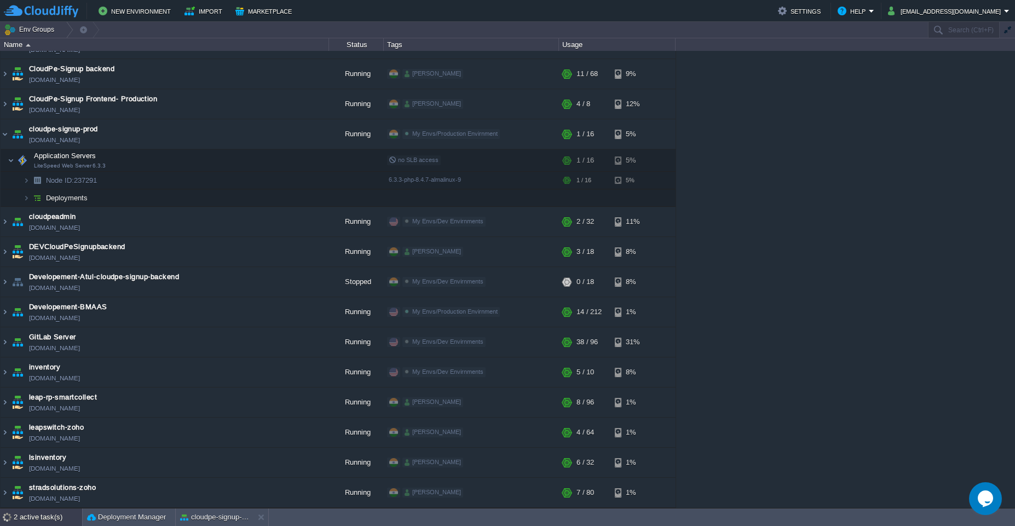
click at [27, 517] on div "2 active task(s)" at bounding box center [48, 518] width 68 height 18
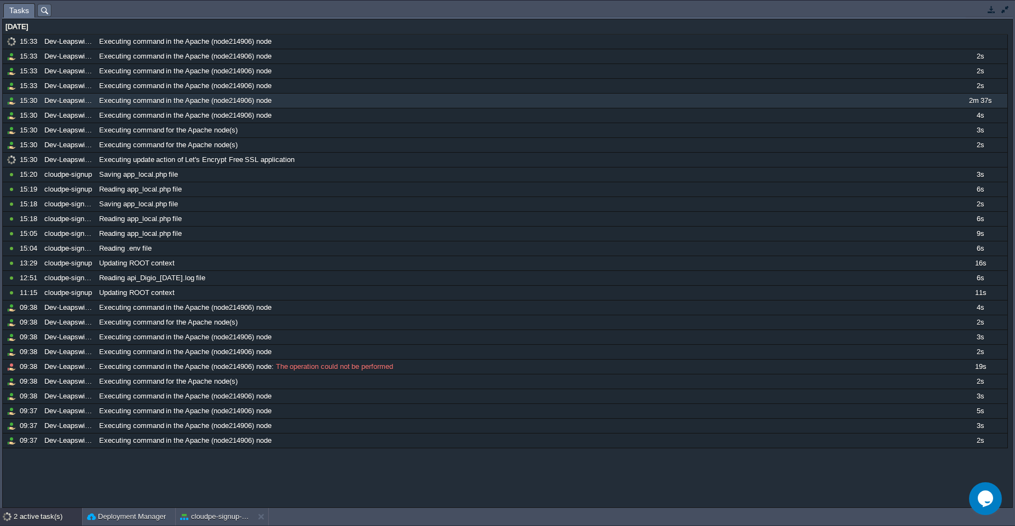
click at [27, 517] on div "2 active task(s)" at bounding box center [48, 517] width 68 height 18
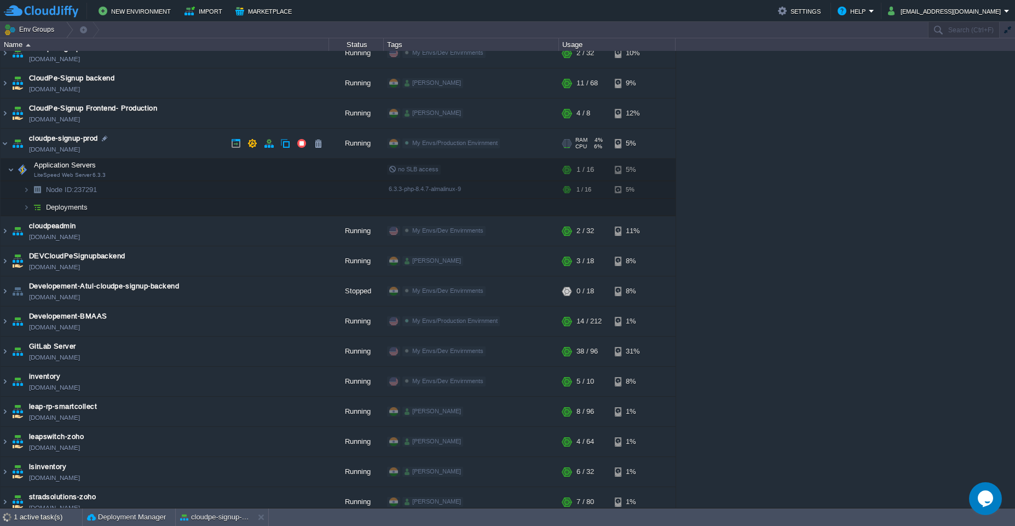
click at [162, 147] on td "cloudpe-signup-prod [DOMAIN_NAME]" at bounding box center [165, 144] width 329 height 30
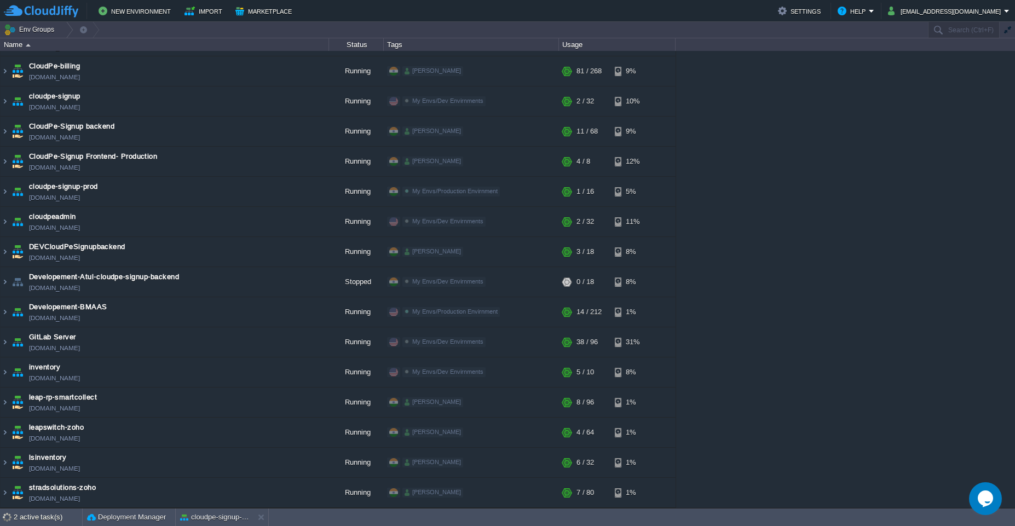
scroll to position [0, 0]
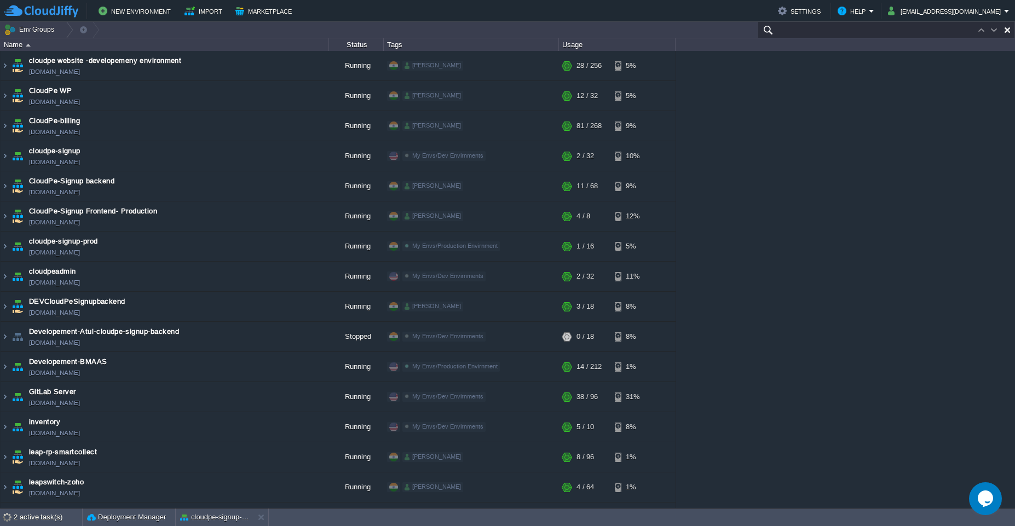
click at [966, 32] on input "text" at bounding box center [886, 30] width 257 height 16
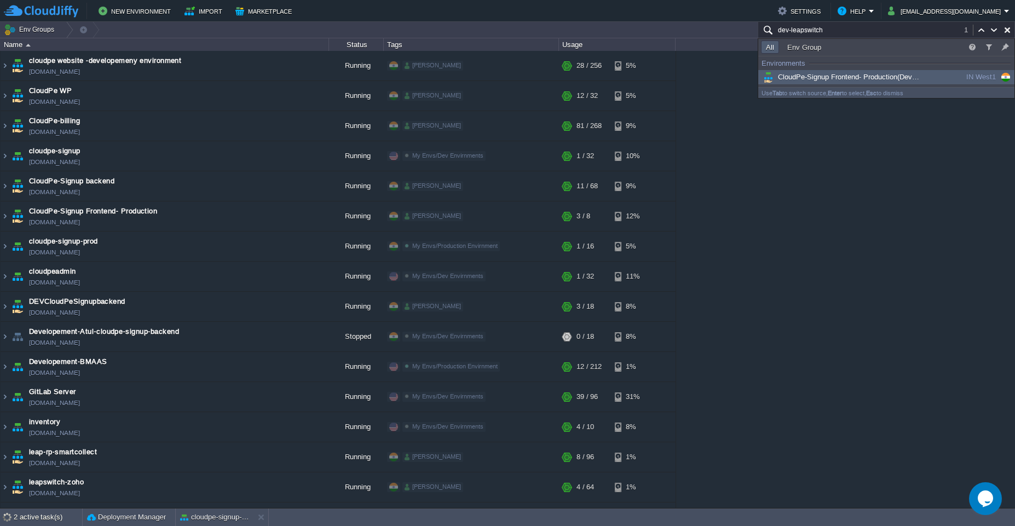
click at [859, 76] on span "CloudPe-Signup Frontend- Production (Dev-Leapswitch)" at bounding box center [856, 77] width 191 height 8
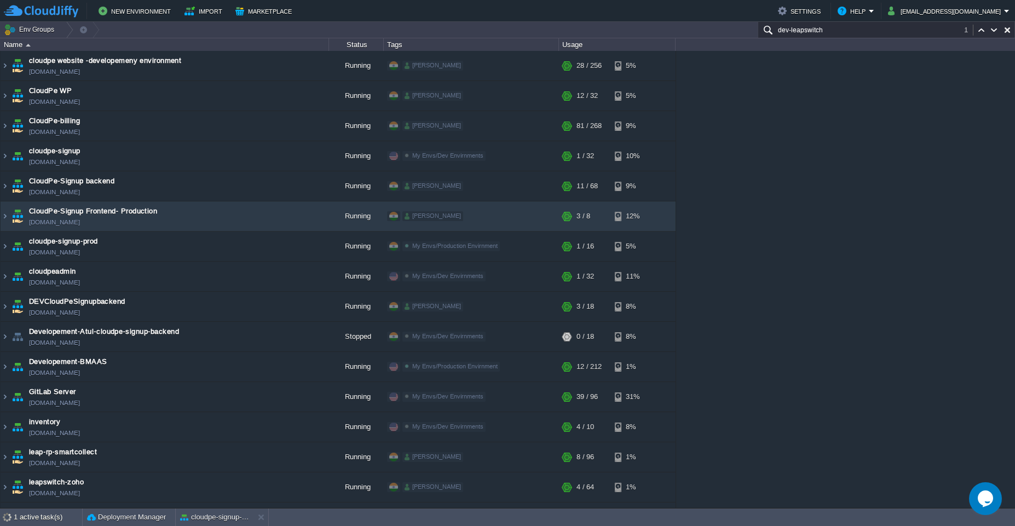
click at [784, 166] on div "cloudpe website -developemeny environment [DOMAIN_NAME] Running [PERSON_NAME] +…" at bounding box center [507, 279] width 1015 height 457
click at [188, 215] on td "CloudPe-Signup Frontend- Production [DOMAIN_NAME]" at bounding box center [165, 217] width 329 height 30
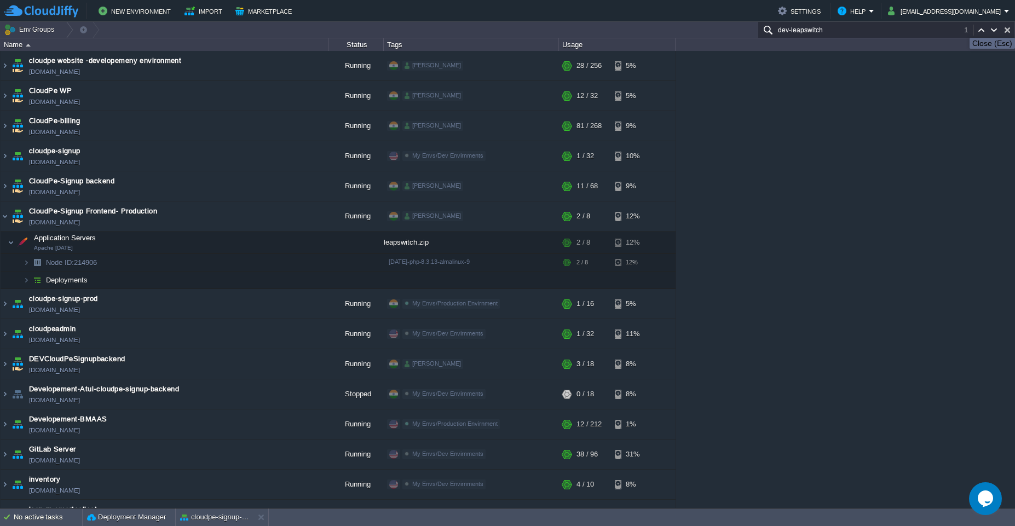
click at [1005, 28] on button "button" at bounding box center [1008, 30] width 10 height 10
type input "Search (Ctrl+F)"
click at [186, 220] on td "CloudPe-Signup Frontend- Production [DOMAIN_NAME]" at bounding box center [165, 217] width 329 height 30
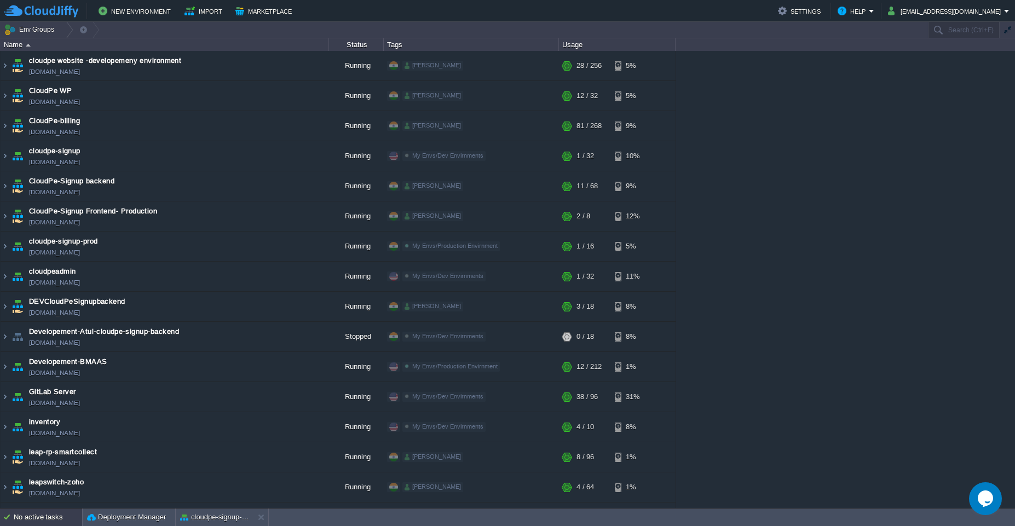
click at [27, 525] on div "No active tasks" at bounding box center [48, 518] width 68 height 18
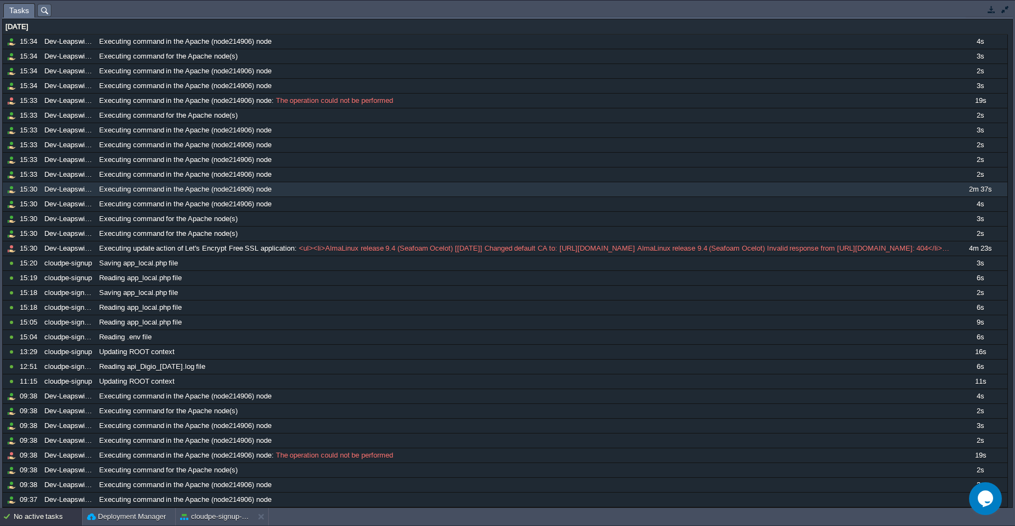
click at [27, 525] on div "No active tasks" at bounding box center [48, 517] width 68 height 18
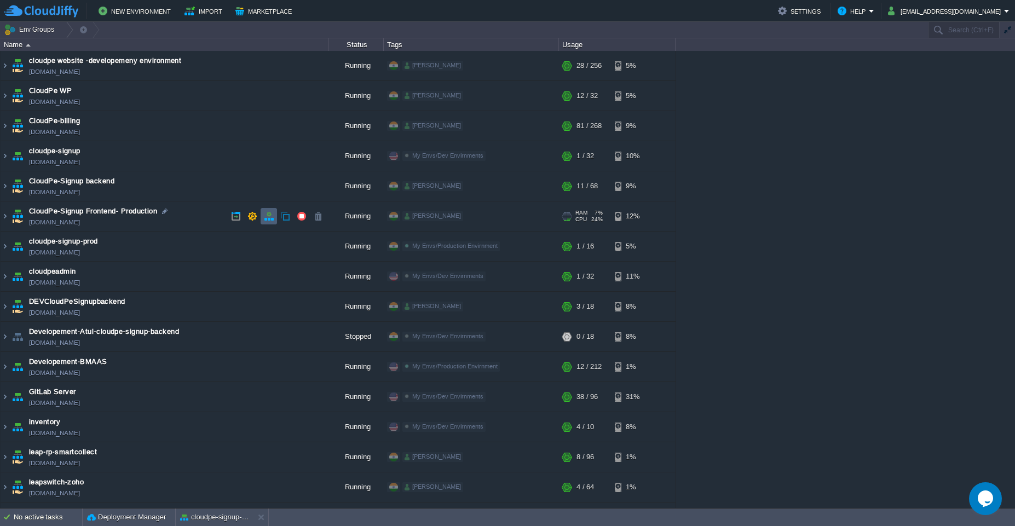
click at [267, 221] on td at bounding box center [269, 216] width 16 height 16
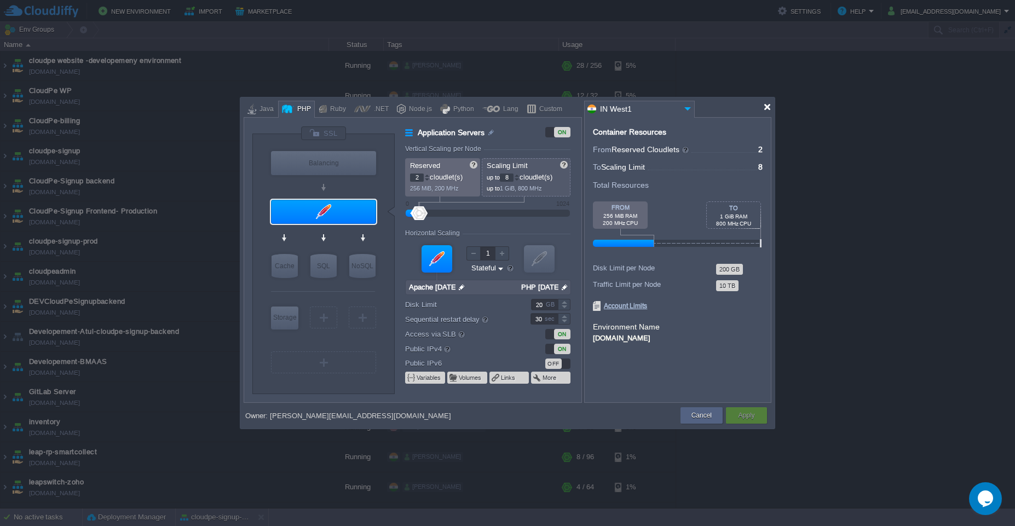
click at [764, 105] on div at bounding box center [767, 107] width 8 height 8
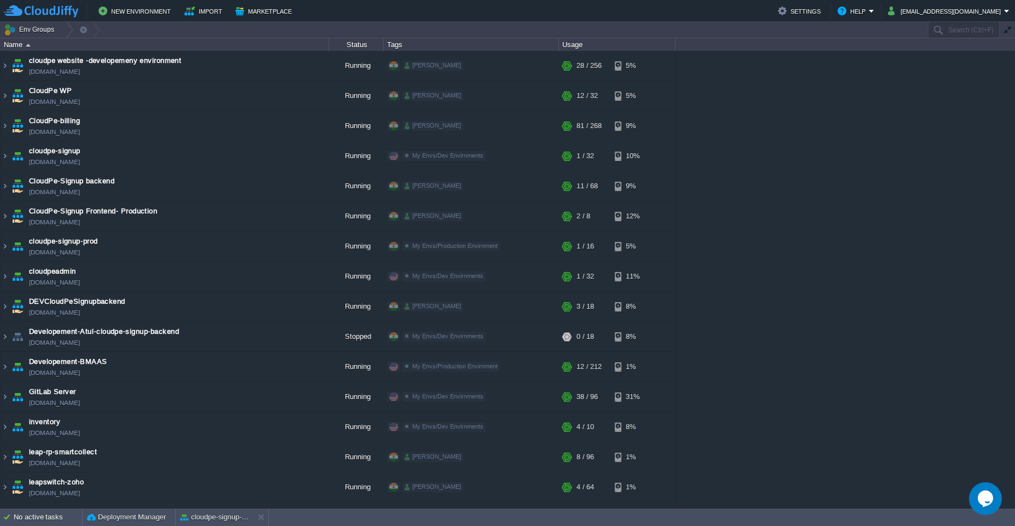
click at [764, 105] on div "cloudpe website -developemeny environment [DOMAIN_NAME] Running [PERSON_NAME] +…" at bounding box center [507, 279] width 1015 height 457
click at [64, 30] on div at bounding box center [66, 30] width 15 height 16
click at [30, 47] on span "My Envs" at bounding box center [32, 46] width 28 height 8
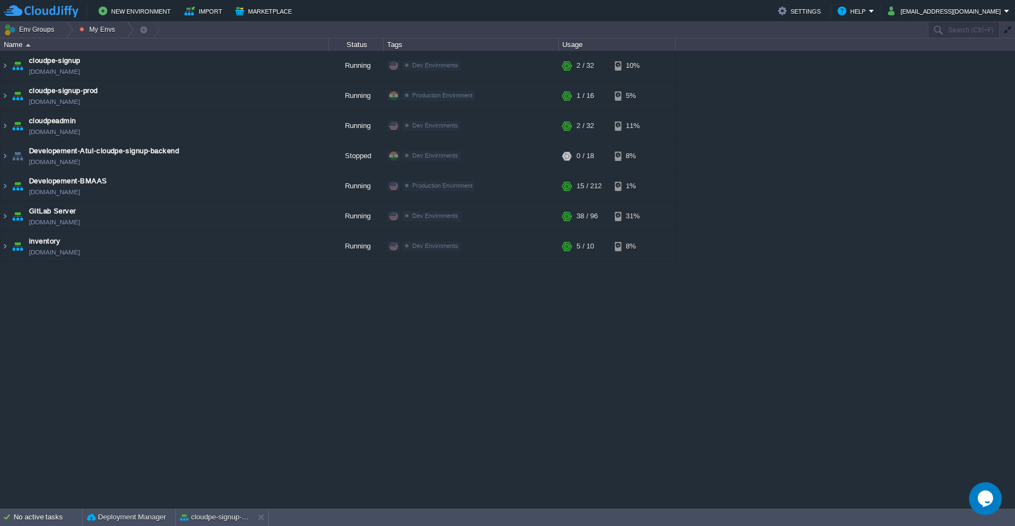
click at [257, 376] on div "cloudpe website -developemeny environment [DOMAIN_NAME] Running [PERSON_NAME] +…" at bounding box center [507, 279] width 1015 height 457
